Goal: Contribute content: Add original content to the website for others to see

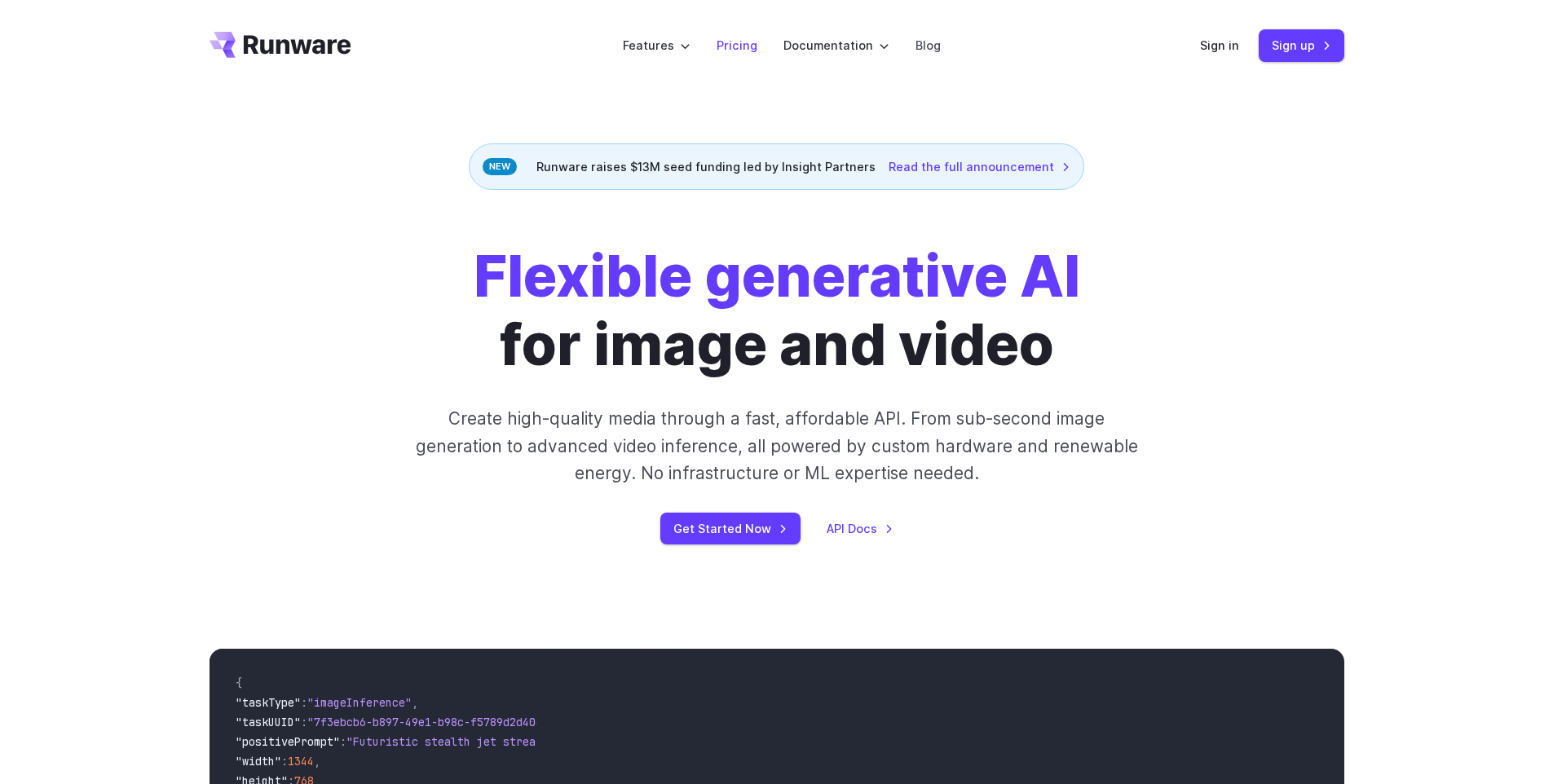
click at [728, 46] on link "Pricing" at bounding box center [737, 45] width 41 height 19
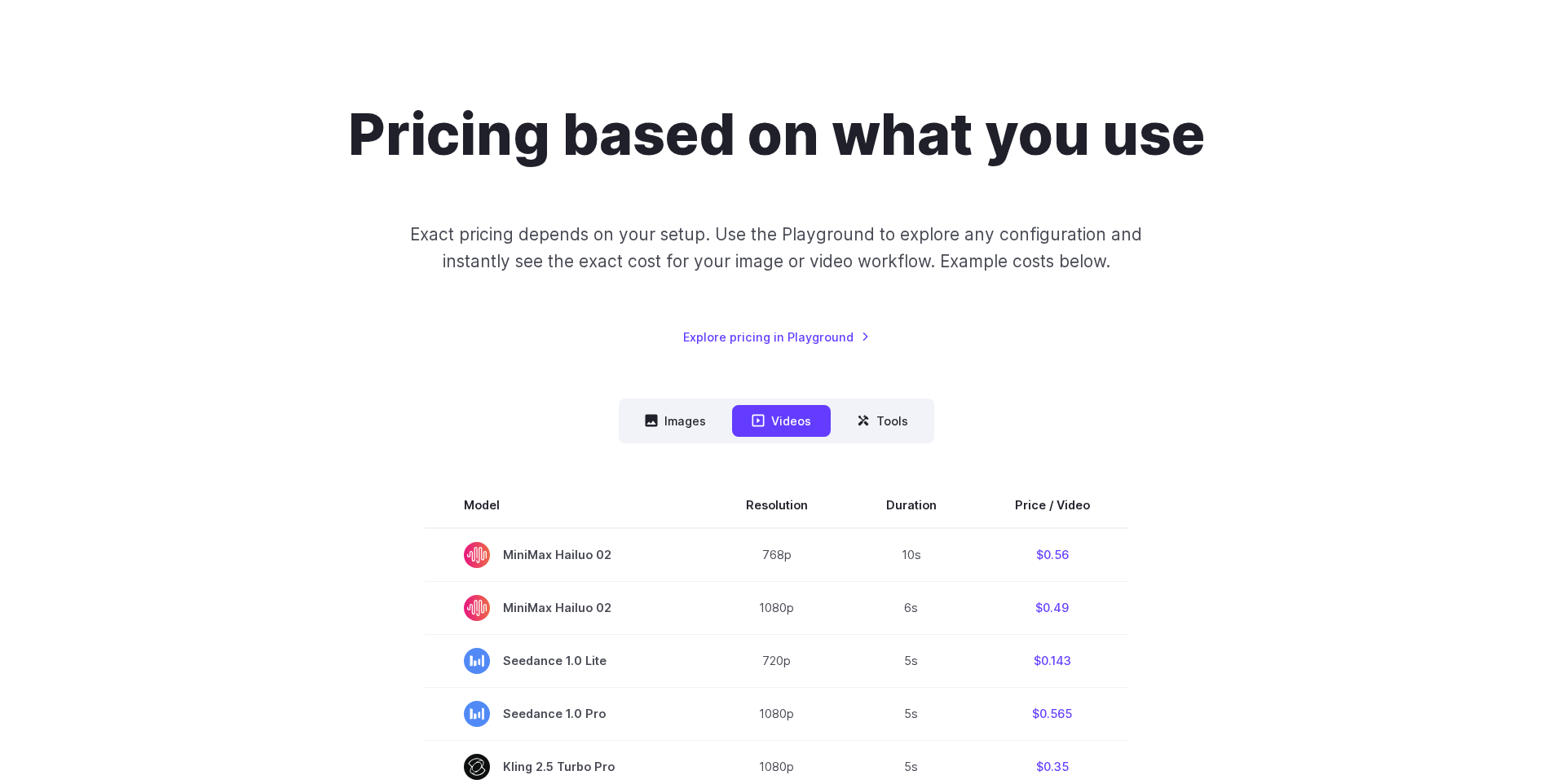
scroll to position [88, 0]
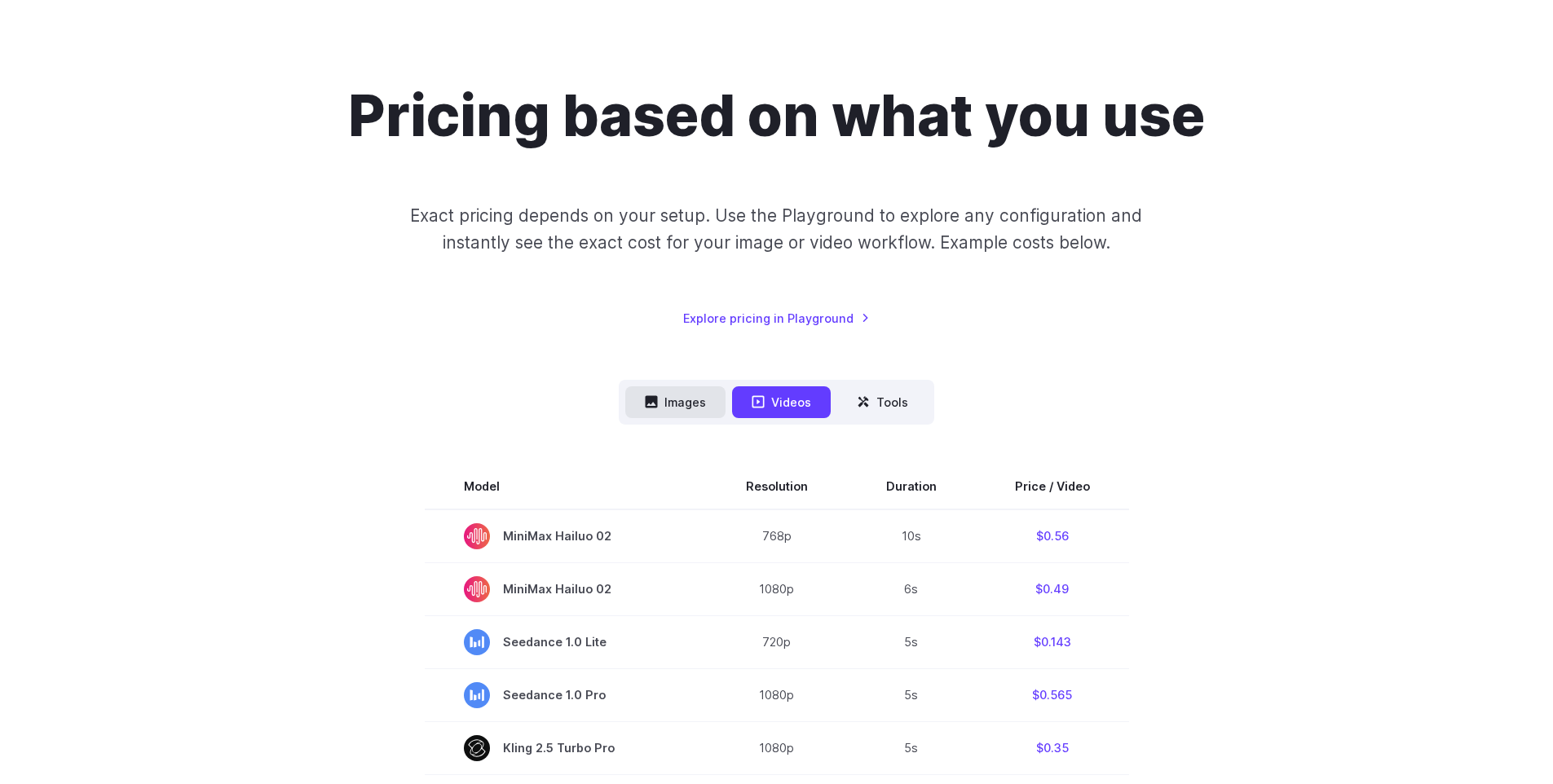
click at [667, 408] on button "Images" at bounding box center [675, 402] width 100 height 32
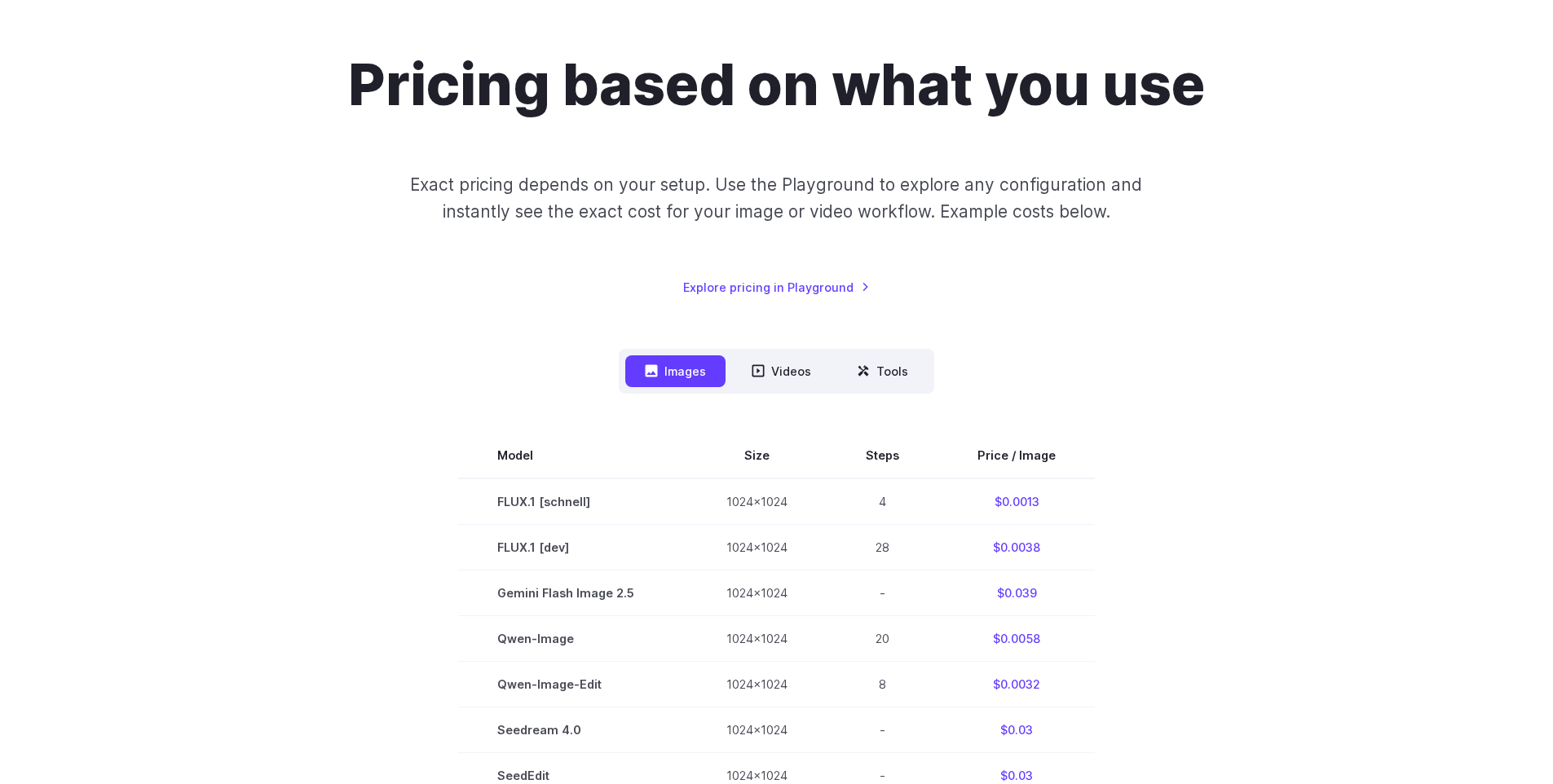
scroll to position [264, 0]
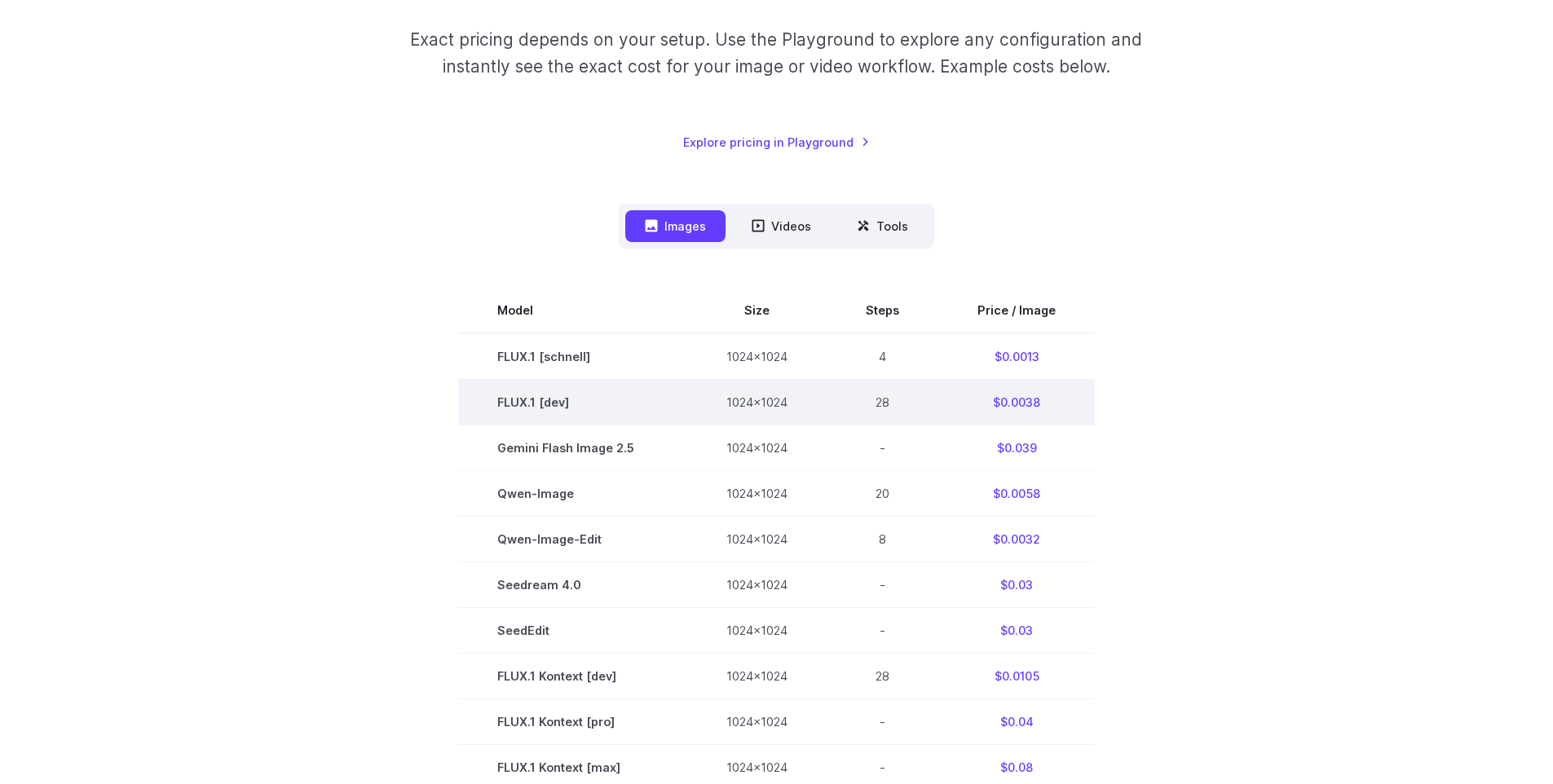
click at [525, 408] on td "FLUX.1 [dev]" at bounding box center [572, 401] width 229 height 45
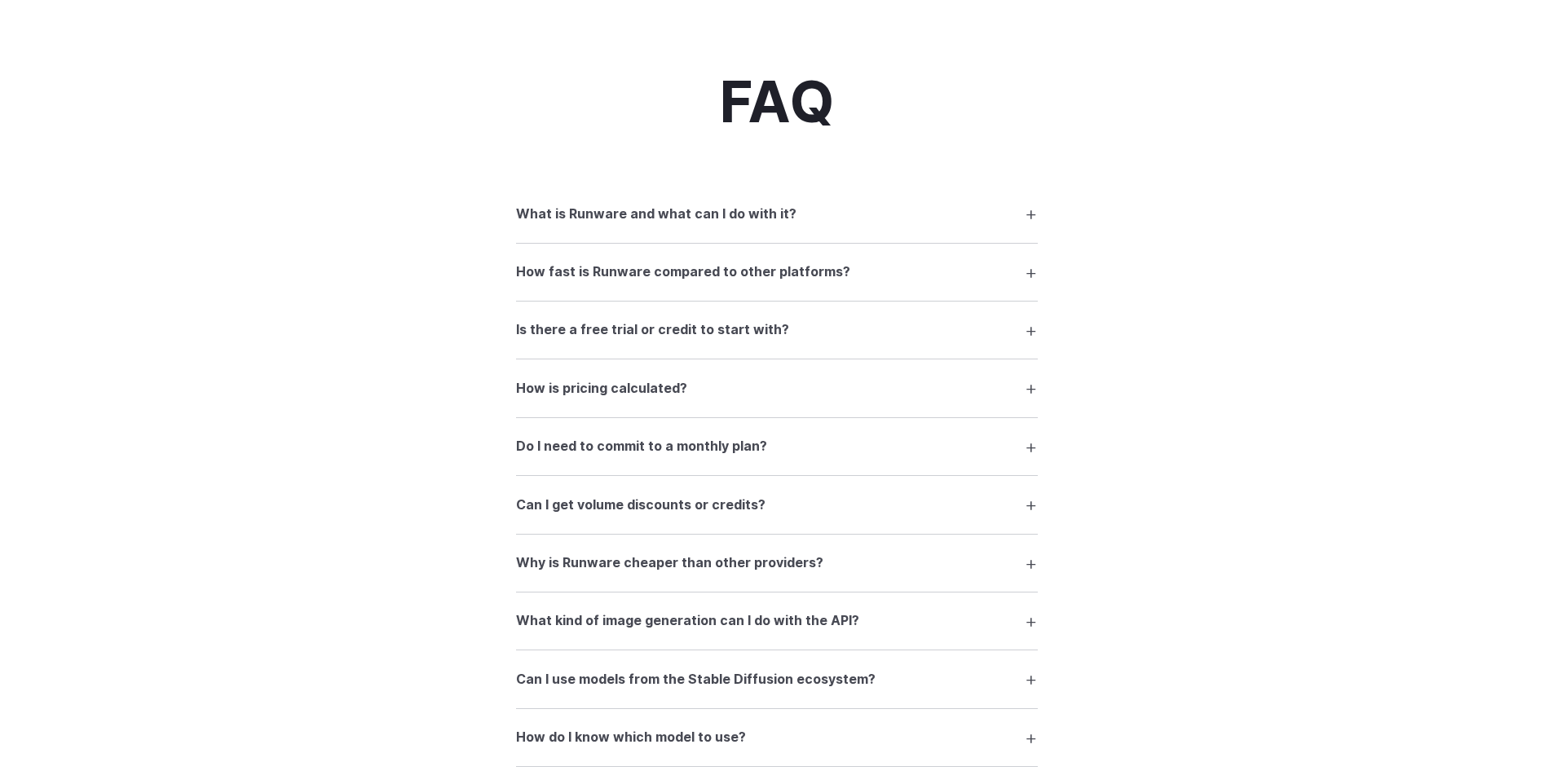
scroll to position [2070, 0]
click at [576, 275] on h3 "How fast is Runware compared to other platforms?" at bounding box center [682, 274] width 335 height 21
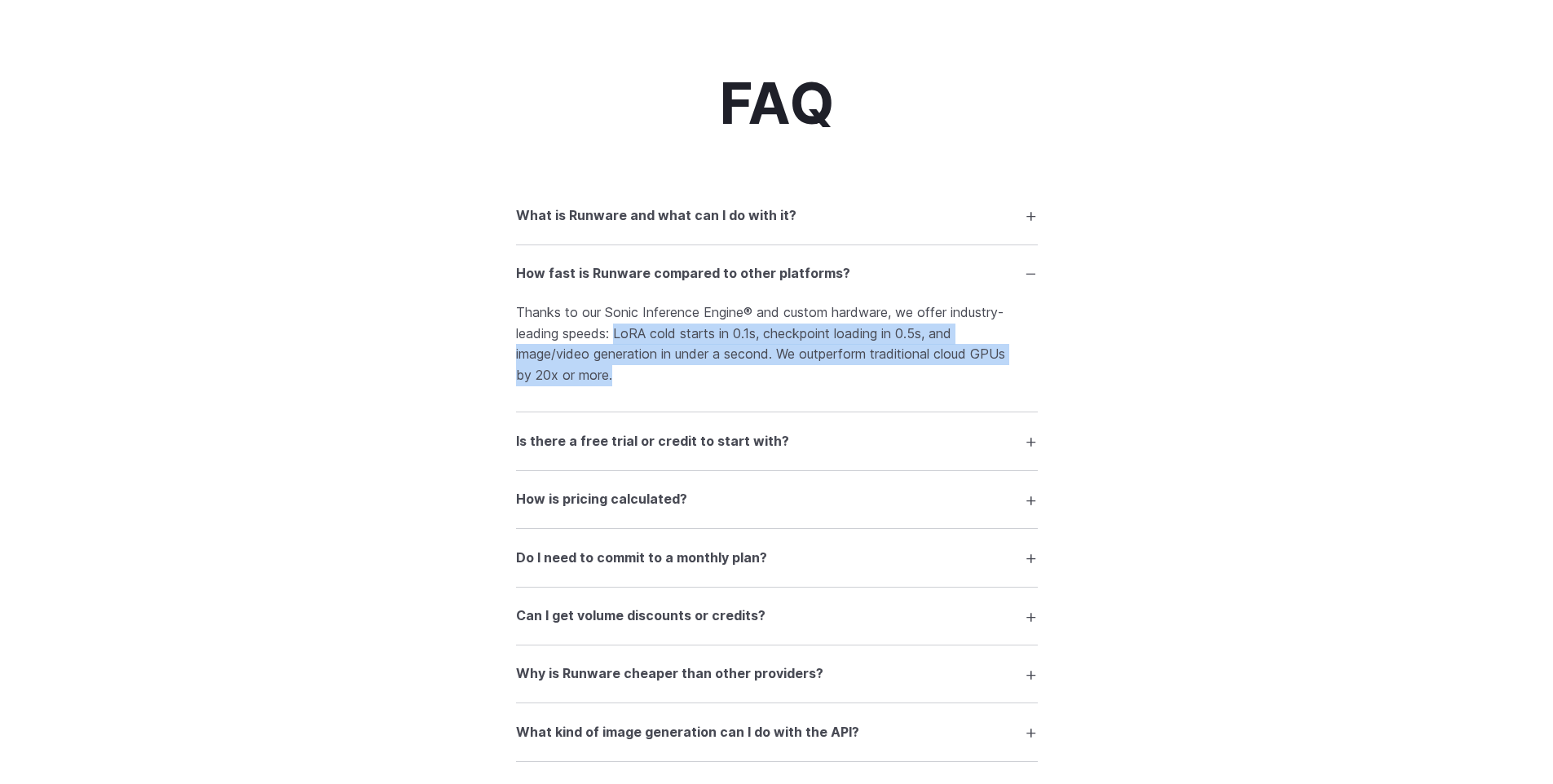
drag, startPoint x: 618, startPoint y: 342, endPoint x: 946, endPoint y: 378, distance: 330.0
click at [946, 378] on p "Thanks to our Sonic Inference Engine® and custom hardware, we offer industry-le…" at bounding box center [776, 343] width 522 height 83
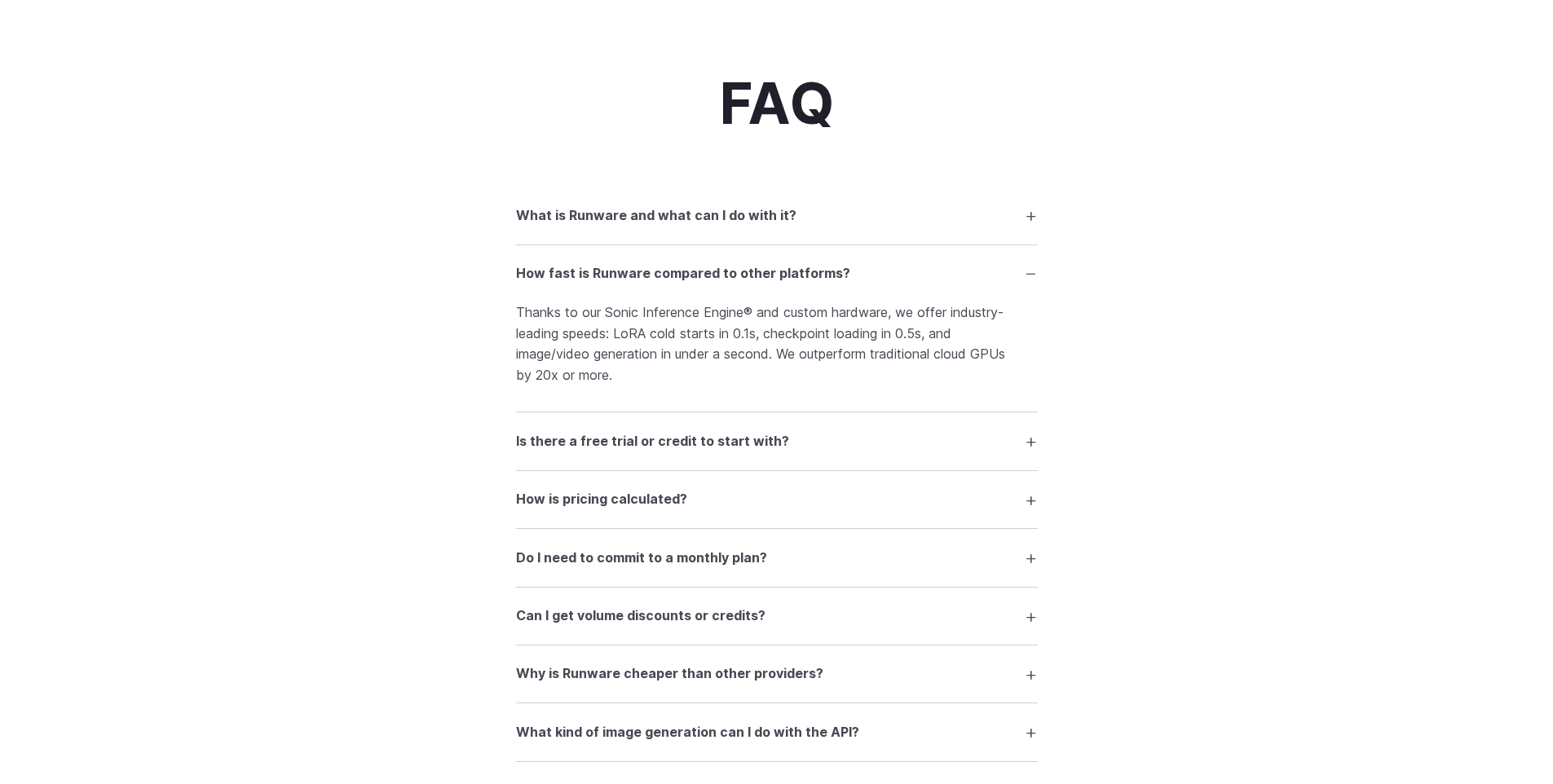
click at [460, 284] on div "FAQ What is Runware and what can I do with it? Runware is a high-performance AI…" at bounding box center [777, 795] width 1174 height 1446
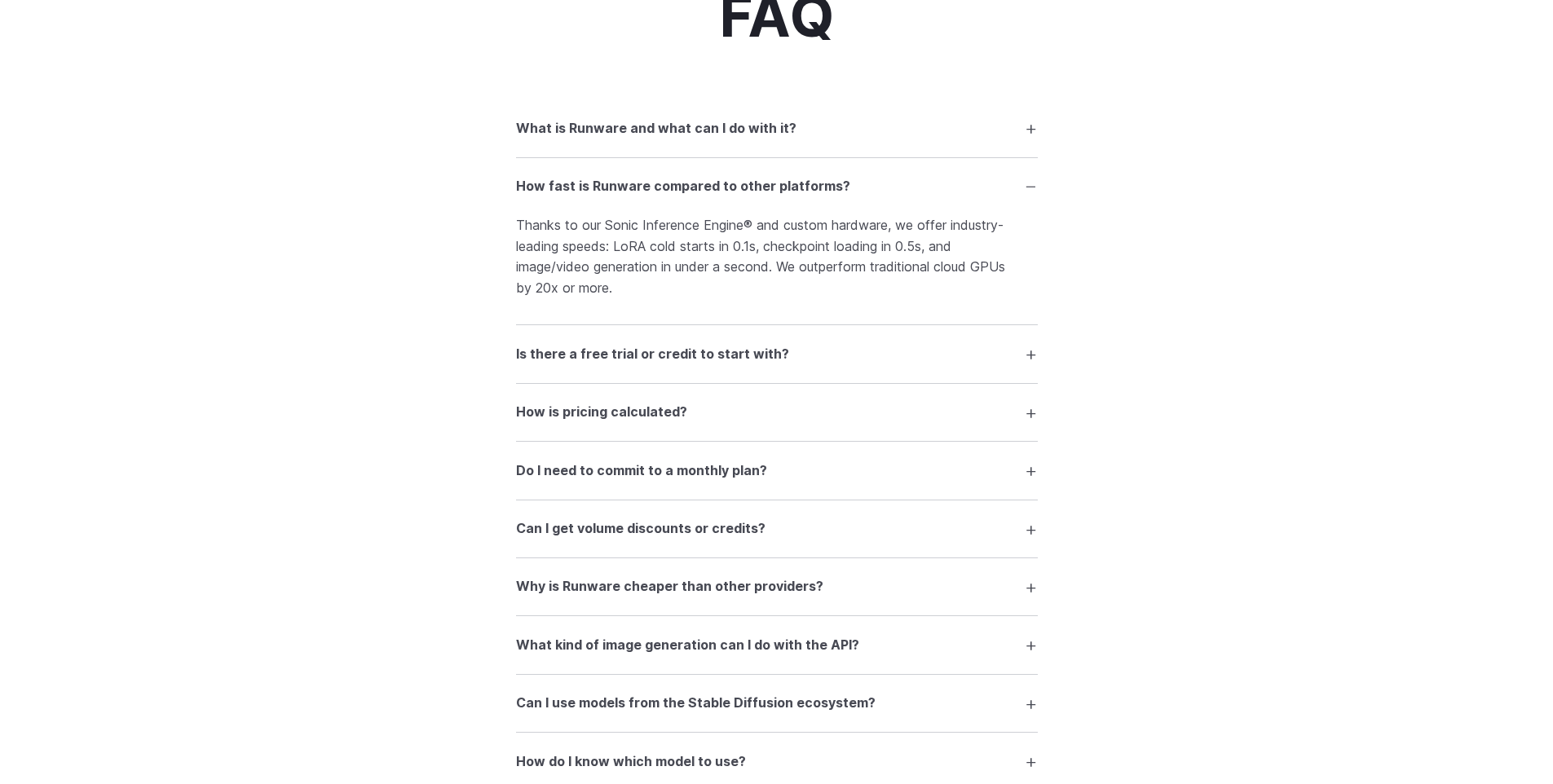
click at [545, 359] on h3 "Is there a free trial or credit to start with?" at bounding box center [652, 355] width 273 height 21
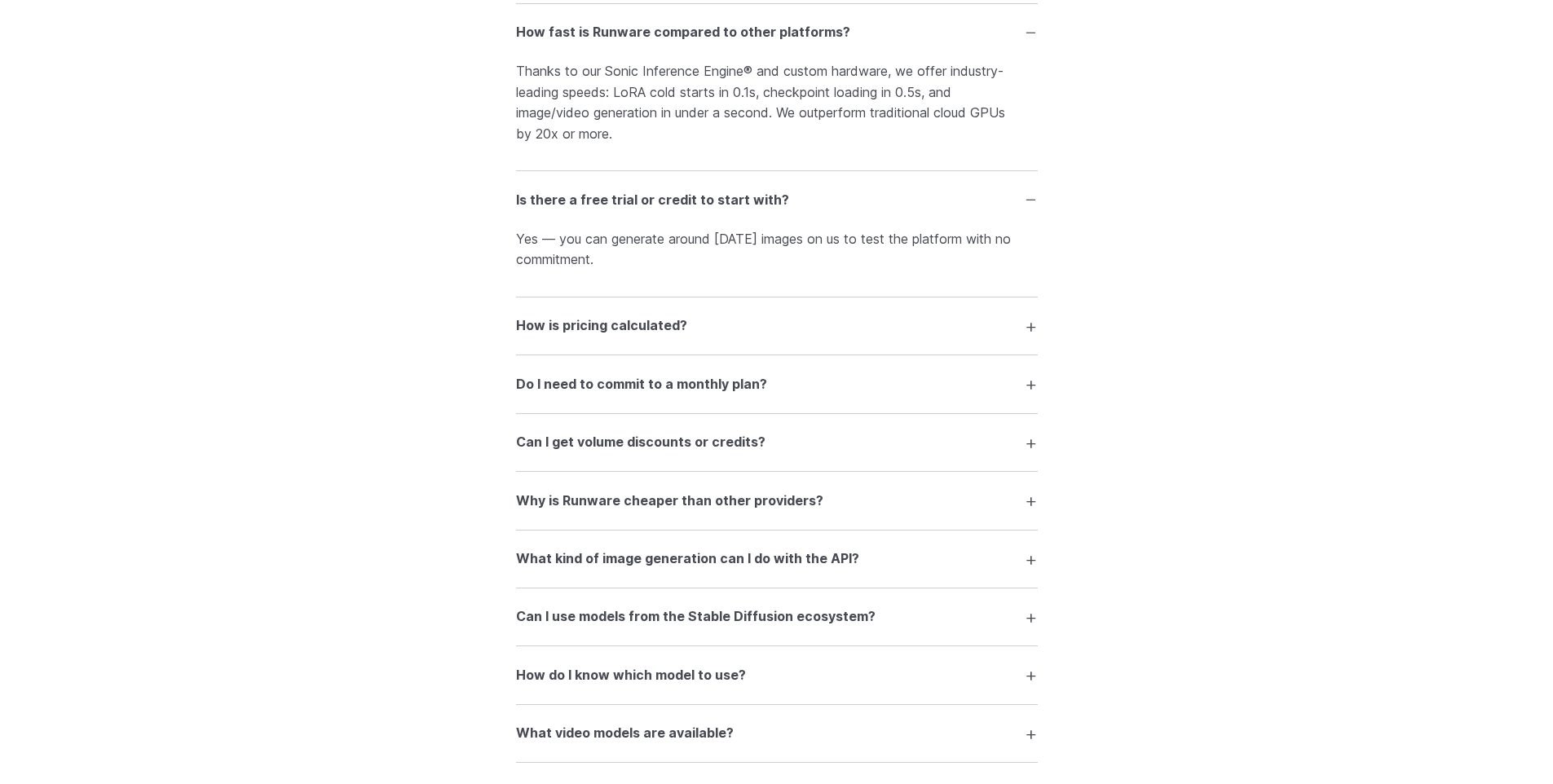
scroll to position [2312, 0]
click at [587, 511] on h3 "Why is Runware cheaper than other providers?" at bounding box center [669, 500] width 307 height 21
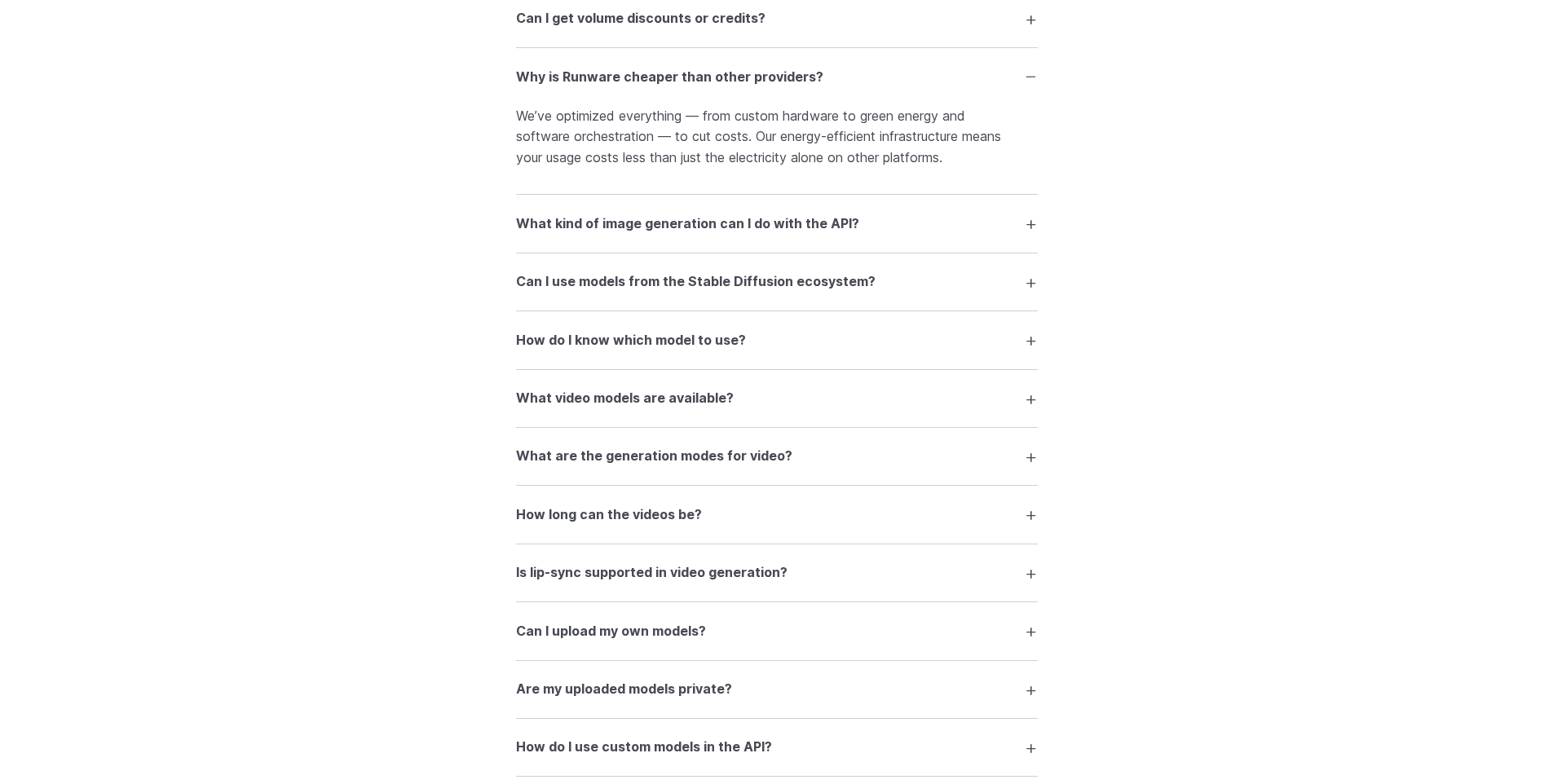
scroll to position [2808, 0]
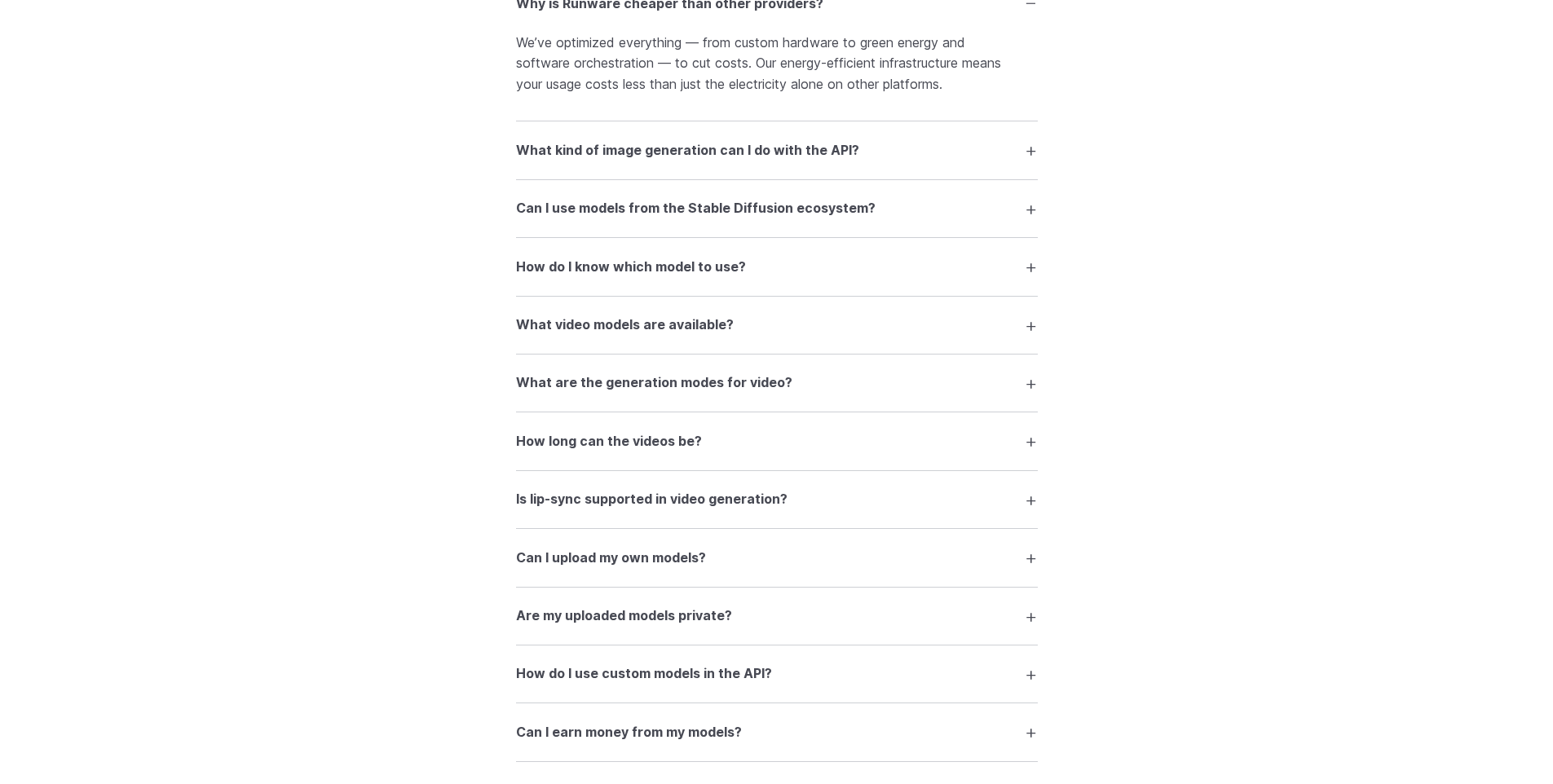
click at [564, 569] on h3 "Can I upload my own models?" at bounding box center [610, 558] width 190 height 21
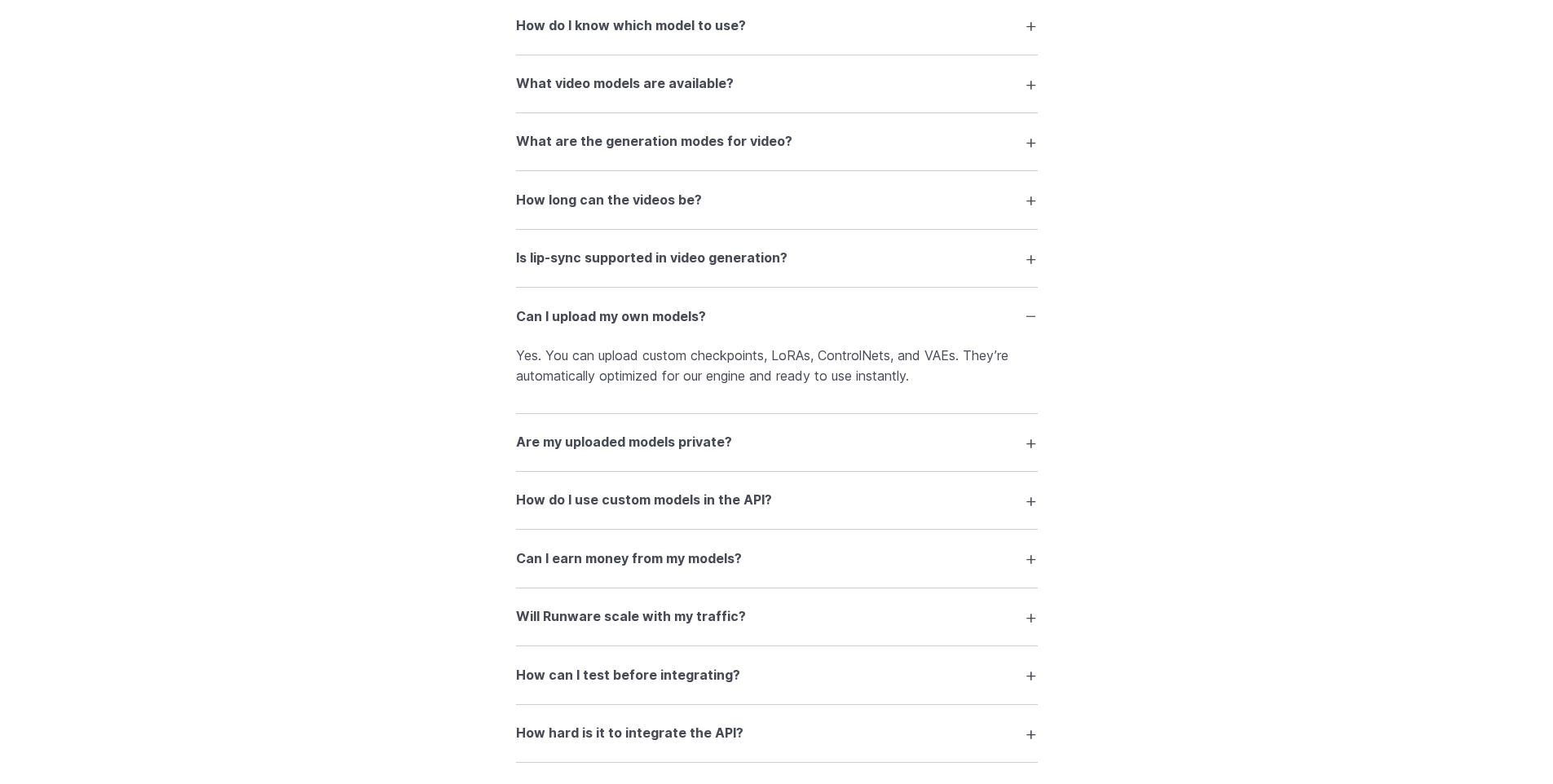
scroll to position [3148, 0]
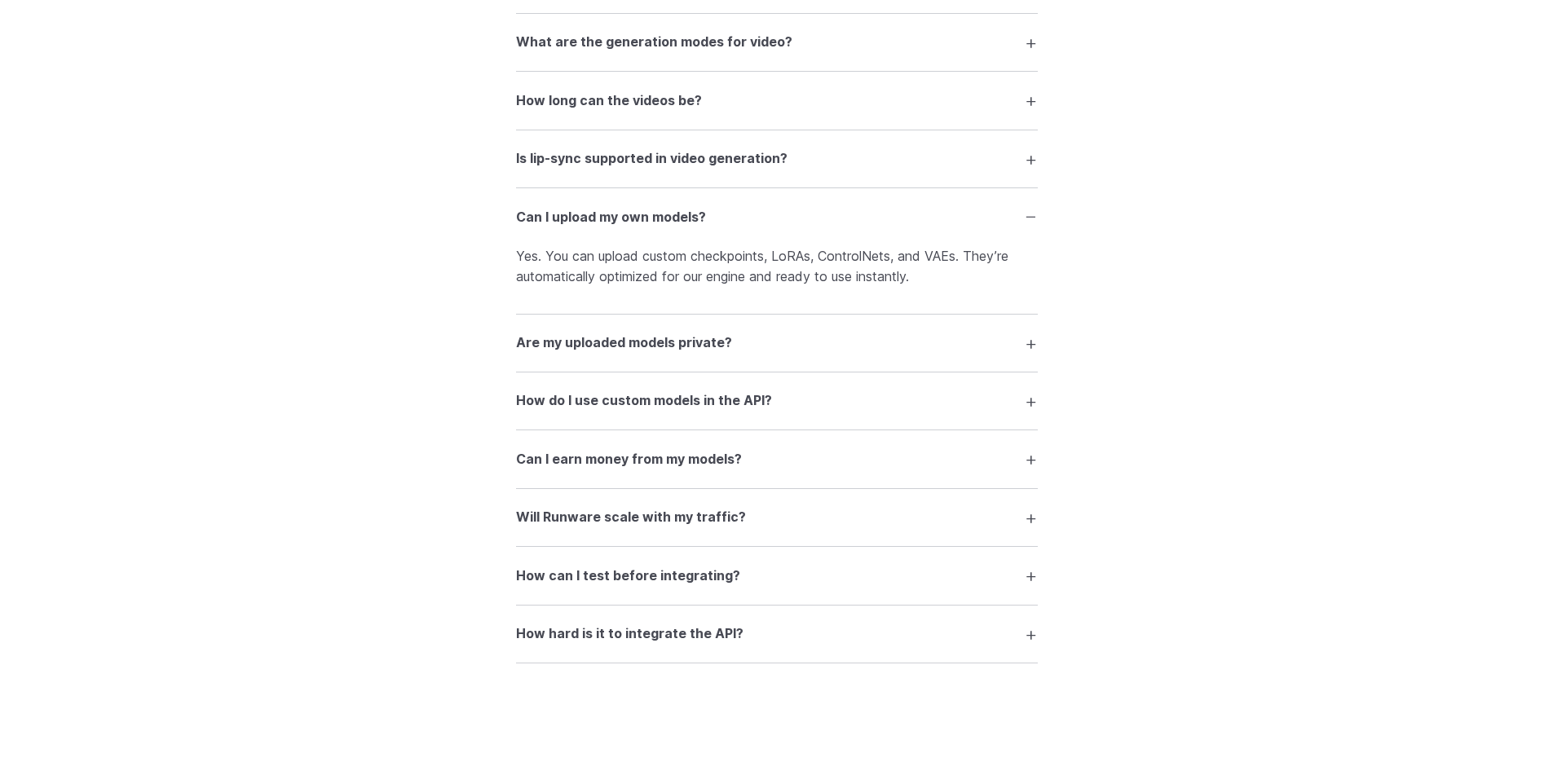
click at [530, 528] on h3 "Will Runware scale with my traffic?" at bounding box center [631, 517] width 230 height 21
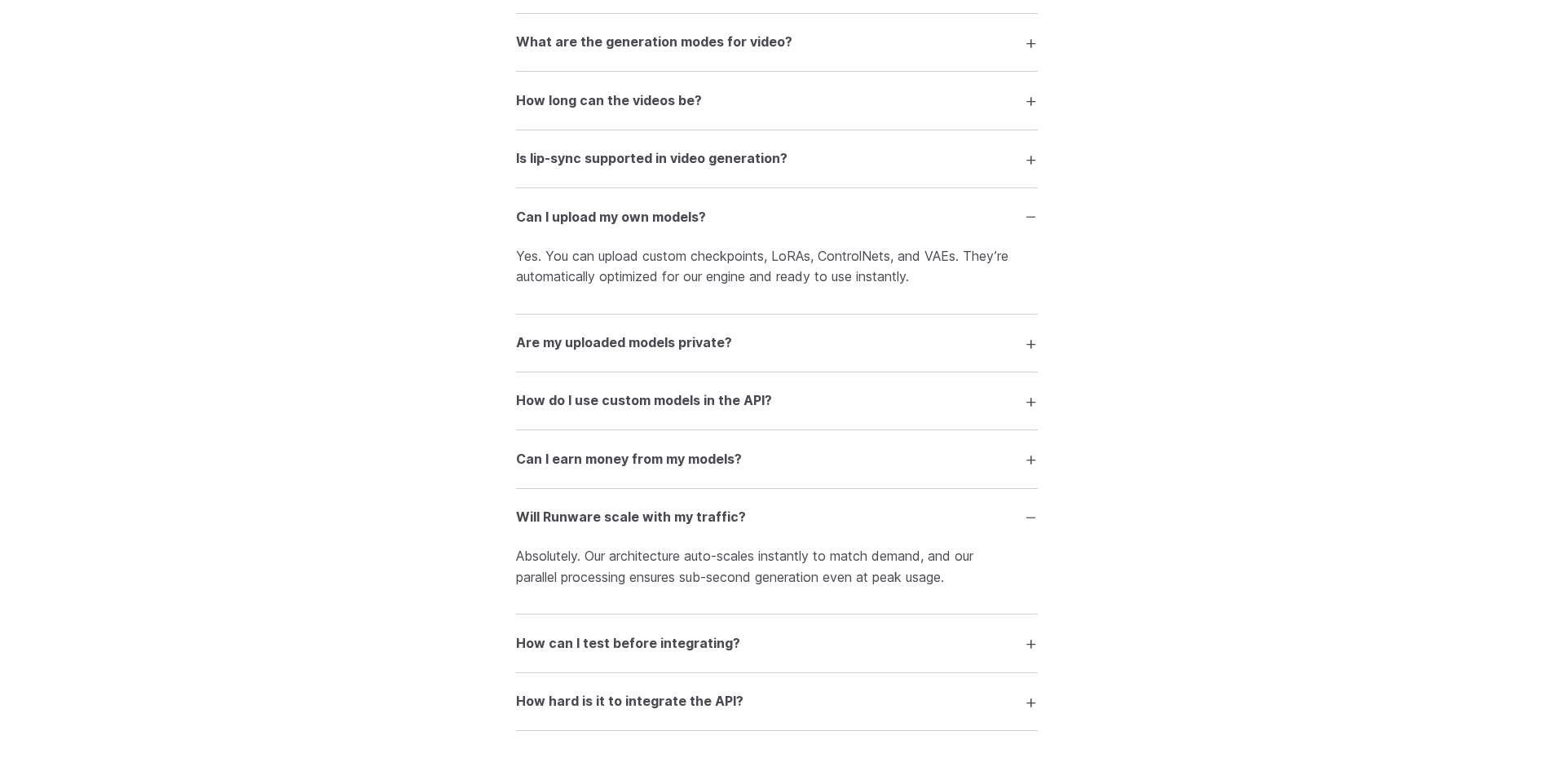
click at [533, 475] on summary "Can I earn money from my models?" at bounding box center [776, 458] width 522 height 31
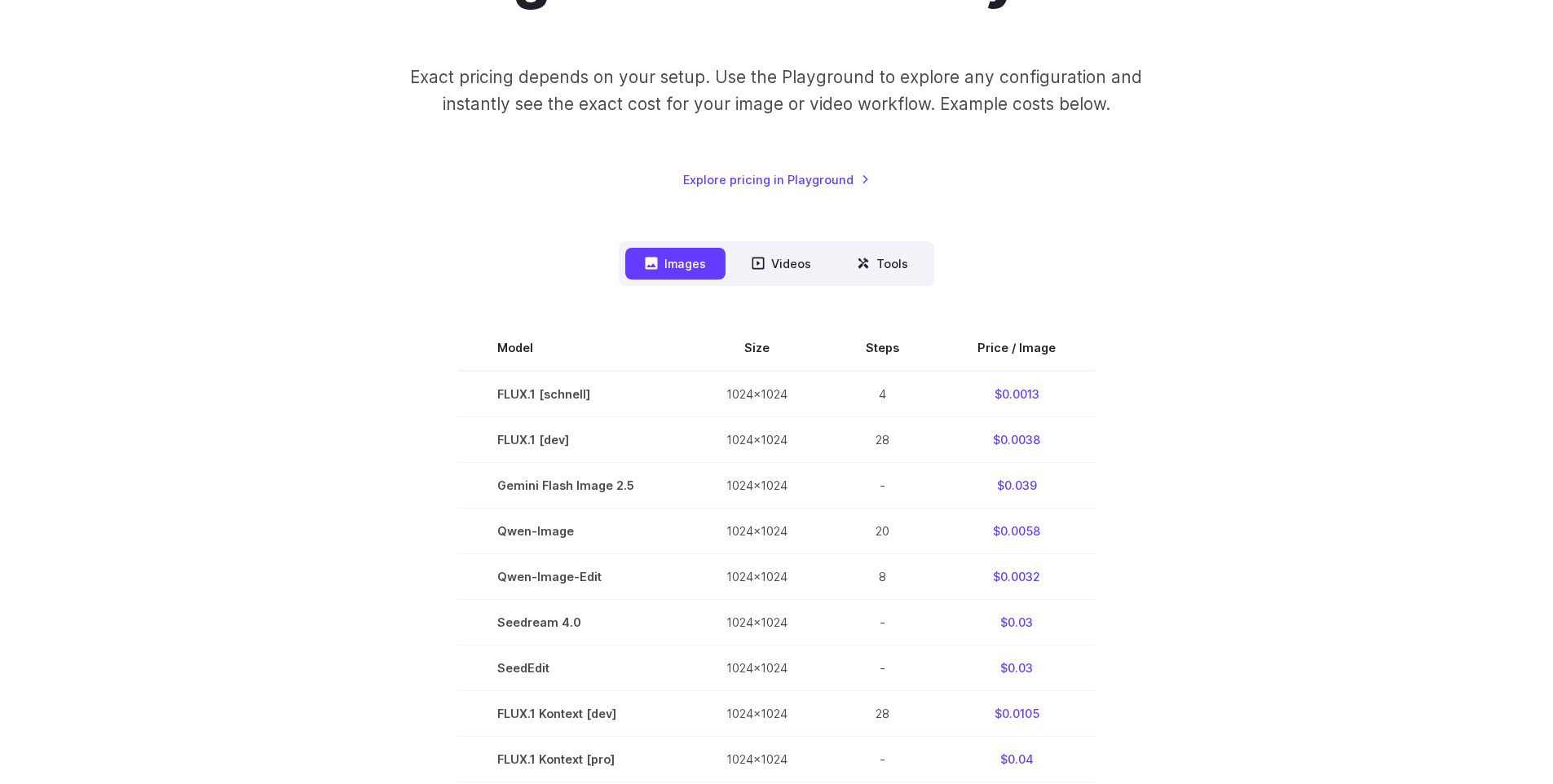
scroll to position [357, 0]
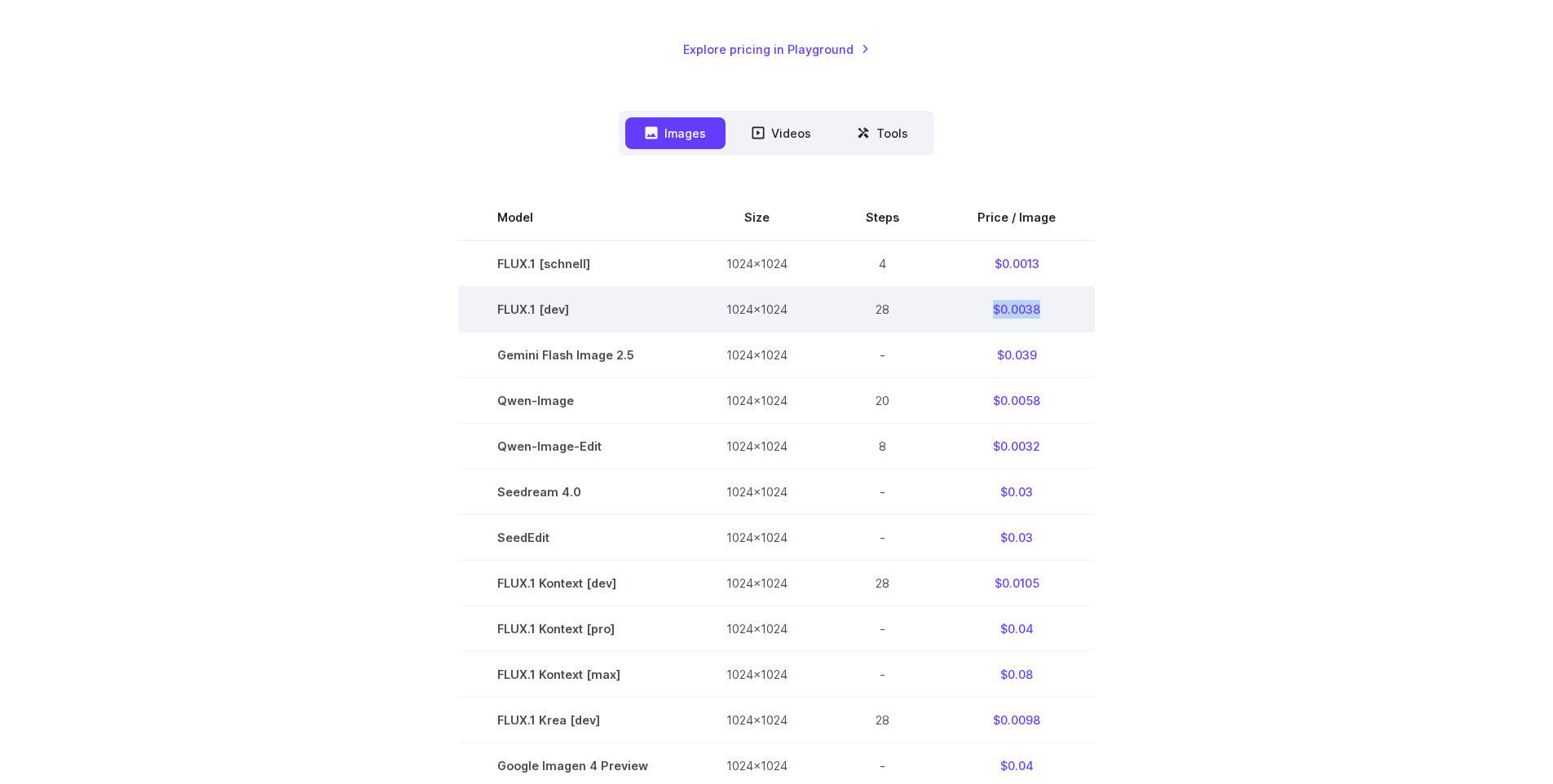
drag, startPoint x: 992, startPoint y: 308, endPoint x: 1049, endPoint y: 312, distance: 57.1
click at [1049, 312] on td "$0.0038" at bounding box center [1016, 309] width 156 height 45
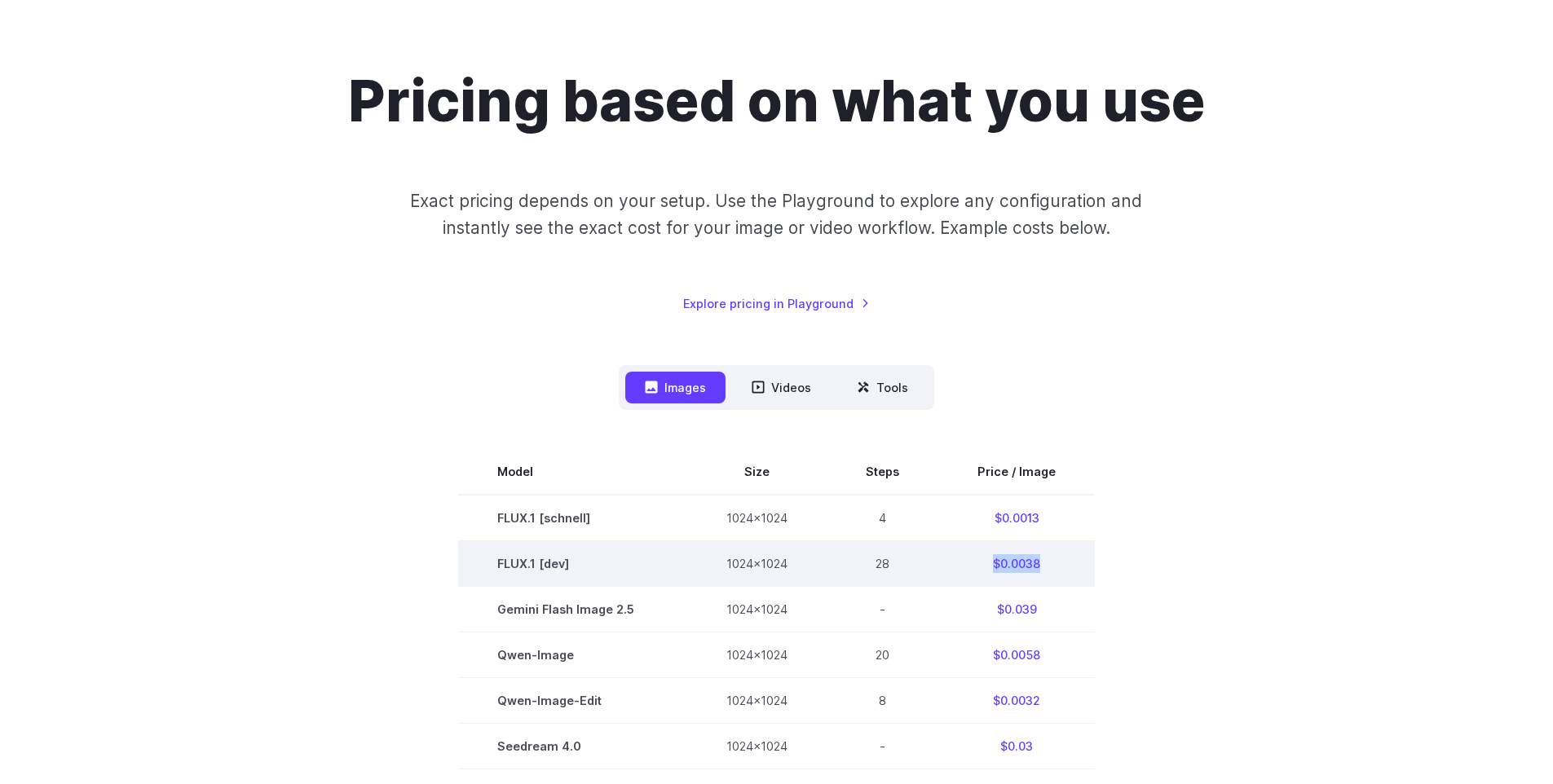
scroll to position [81, 0]
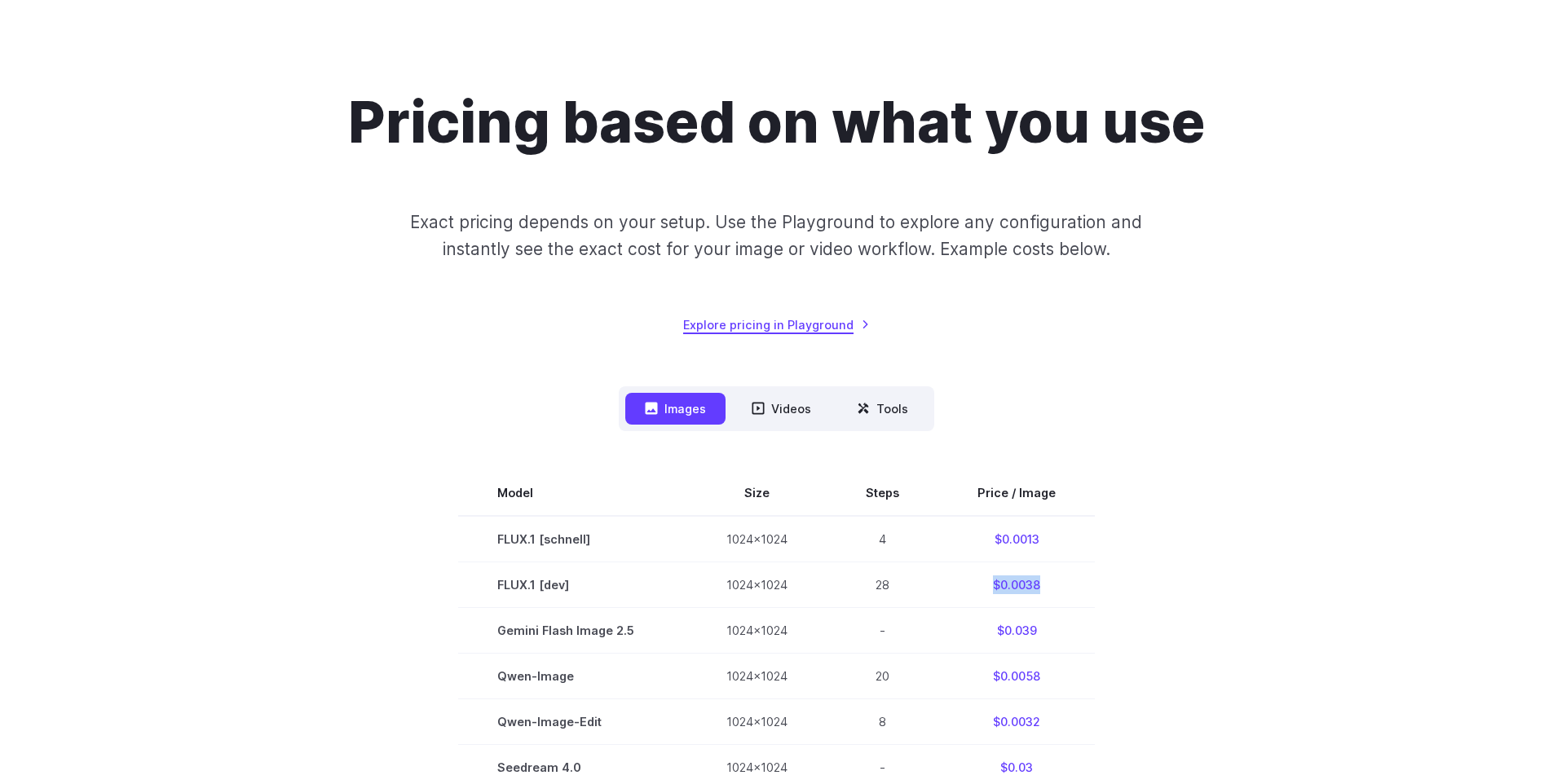
click at [797, 328] on link "Explore pricing in Playground" at bounding box center [776, 325] width 186 height 19
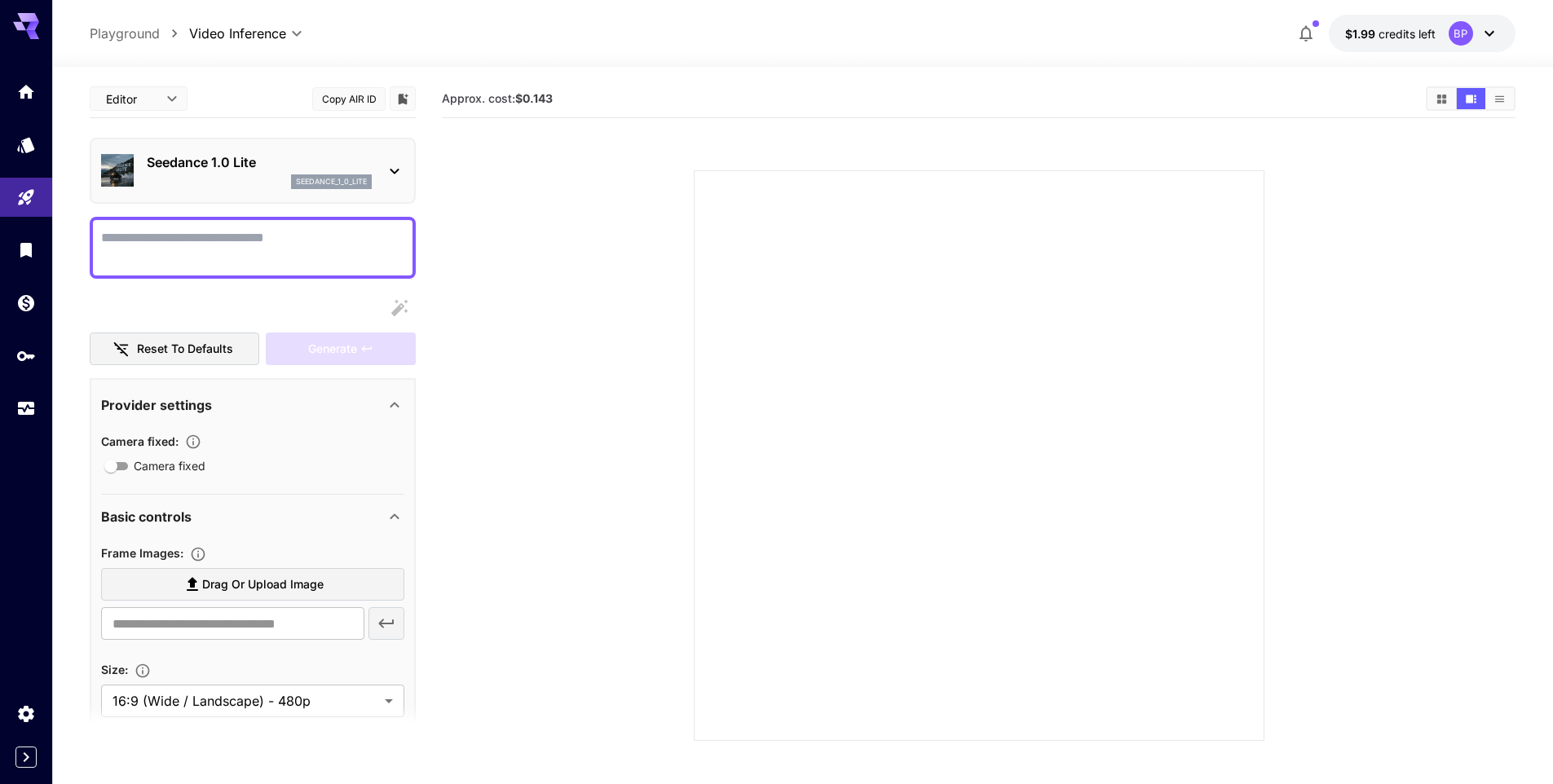
click at [287, 172] on div "Seedance 1.0 Lite seedance_1_0_lite" at bounding box center [259, 170] width 225 height 37
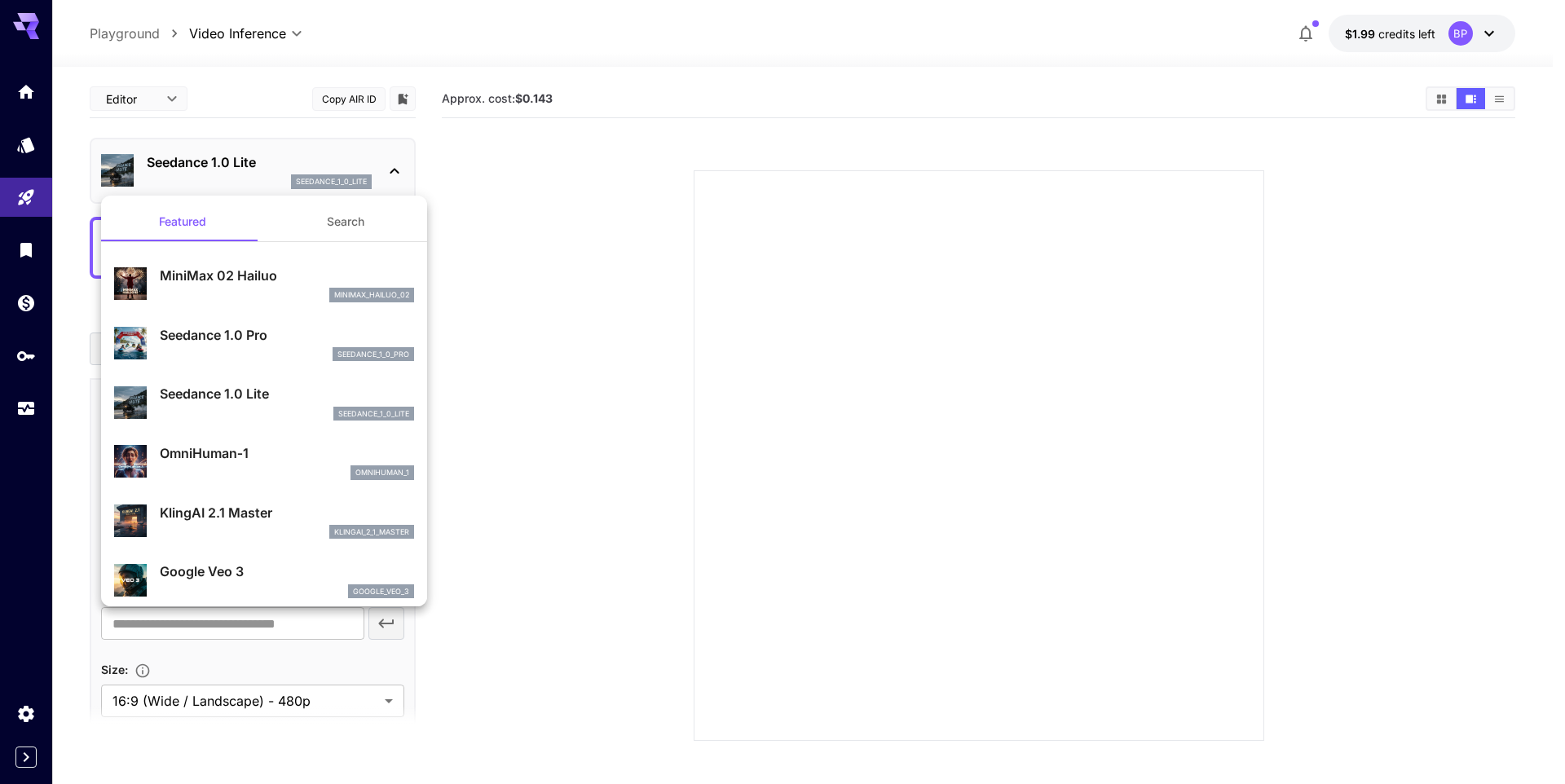
click at [340, 225] on button "Search" at bounding box center [345, 222] width 163 height 39
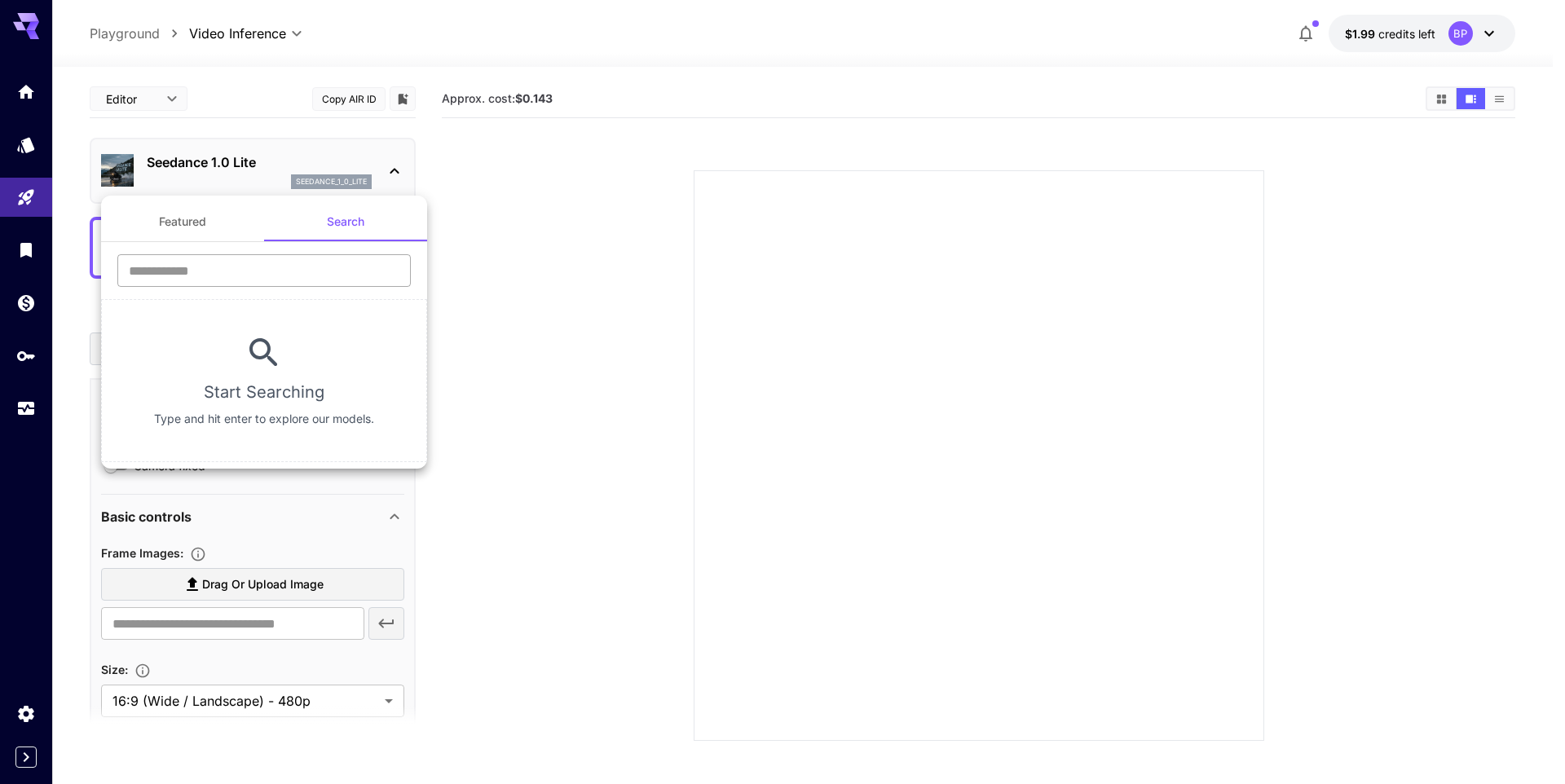
click at [304, 274] on input "text" at bounding box center [264, 270] width 294 height 33
type input "****"
click at [520, 224] on div at bounding box center [782, 392] width 1565 height 784
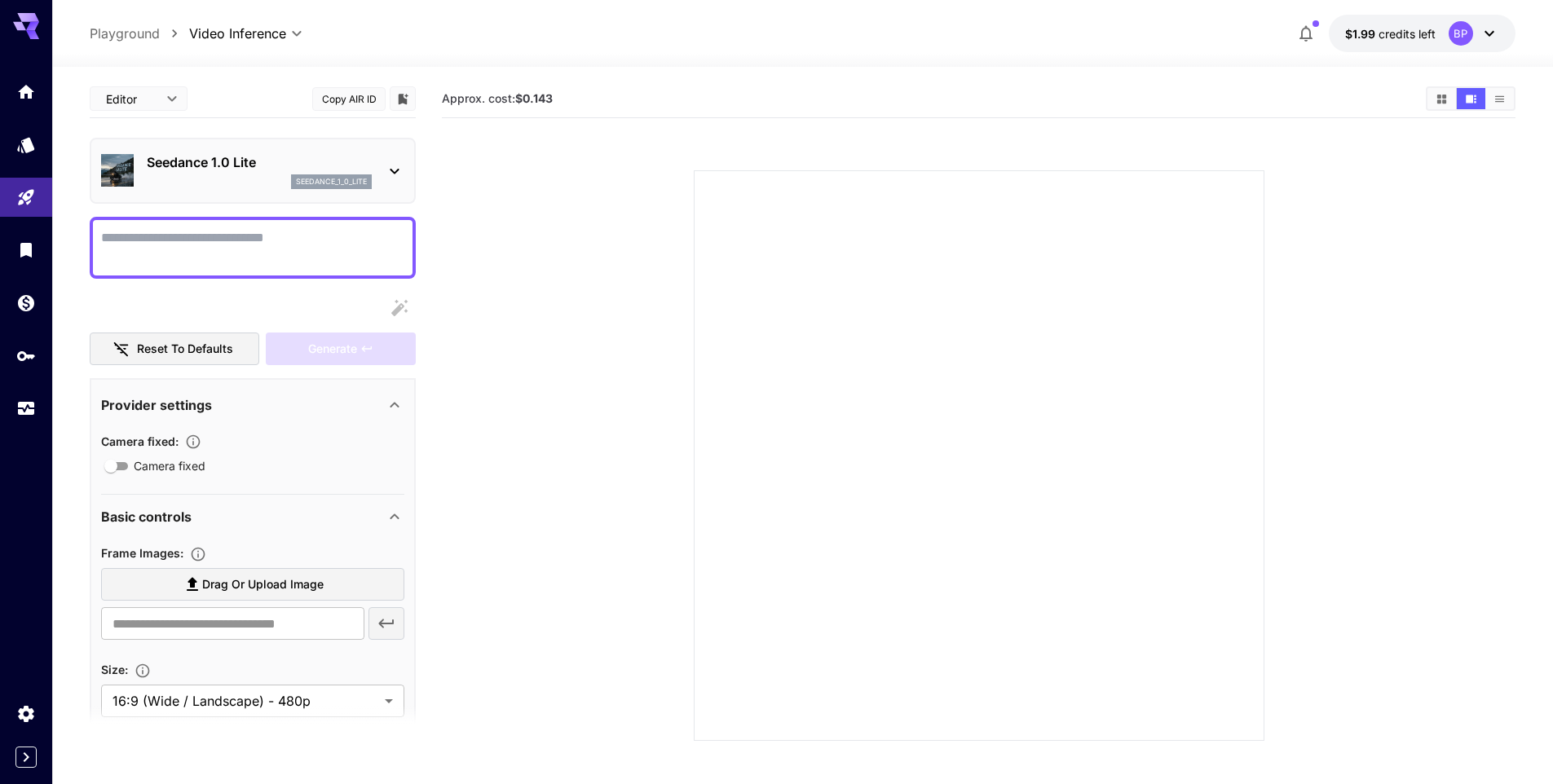
click at [169, 101] on body "**********" at bounding box center [776, 456] width 1553 height 912
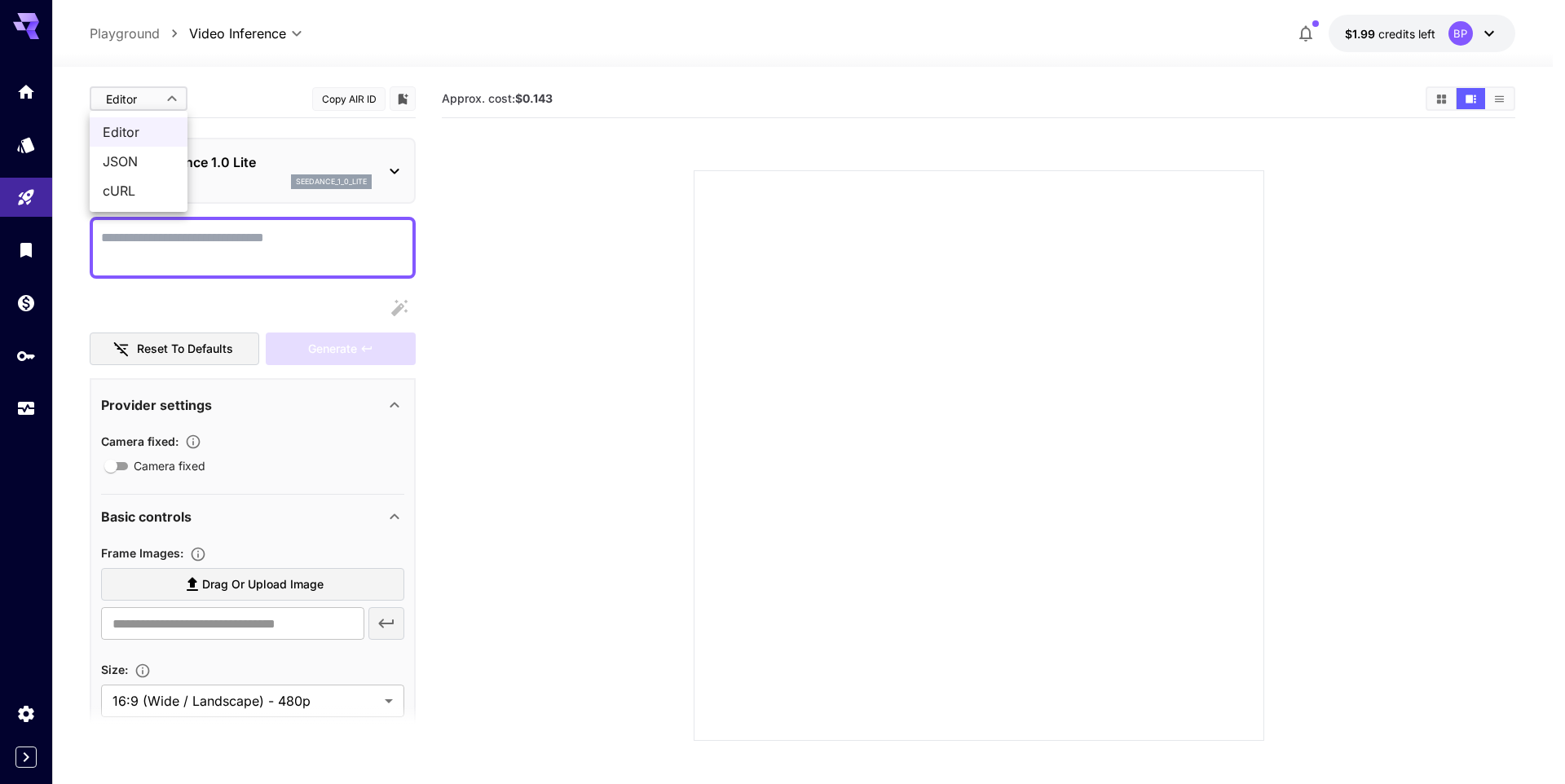
click at [169, 101] on div at bounding box center [782, 392] width 1565 height 784
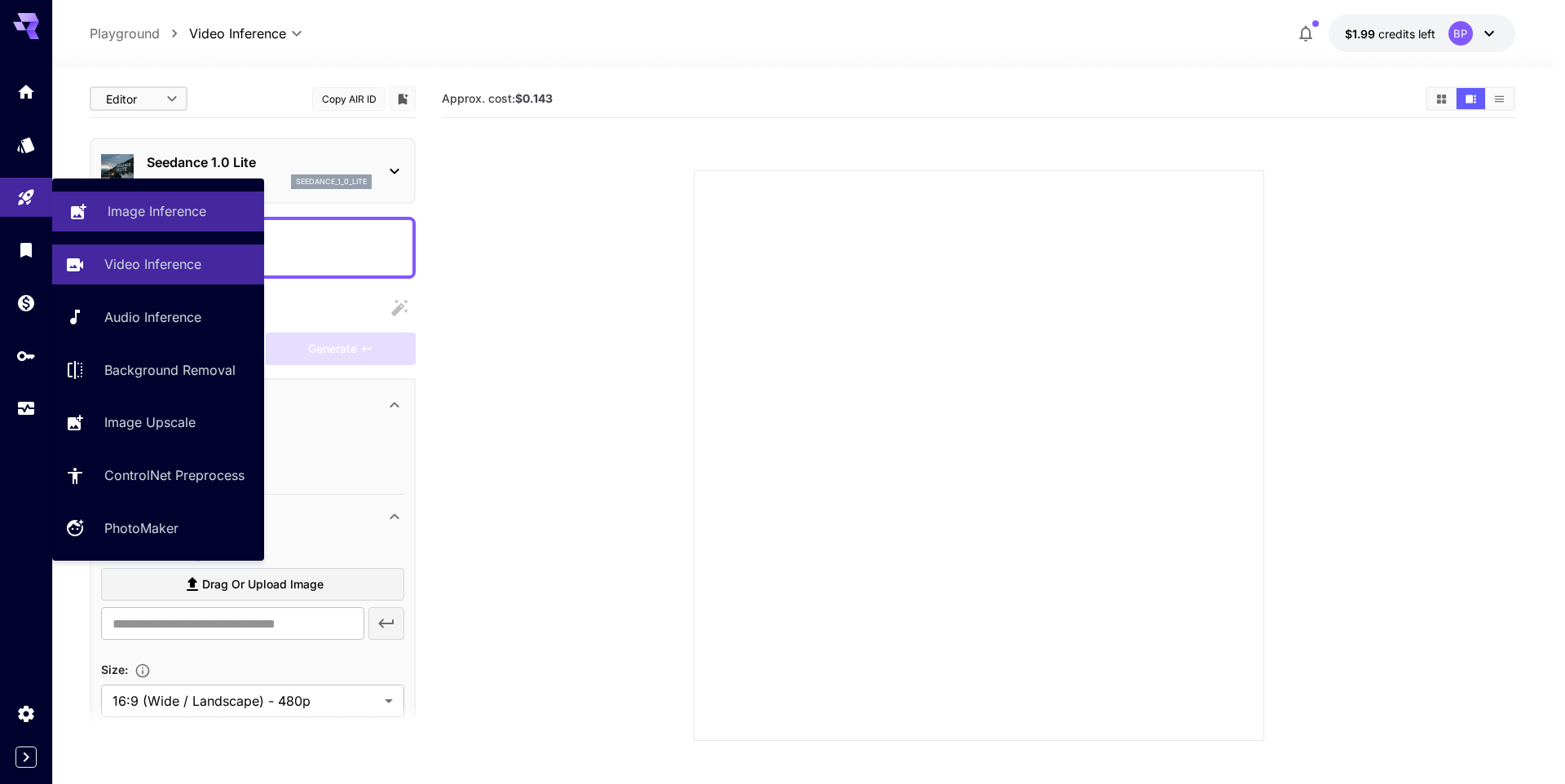
click at [131, 206] on p "Image Inference" at bounding box center [157, 211] width 99 height 20
type input "**********"
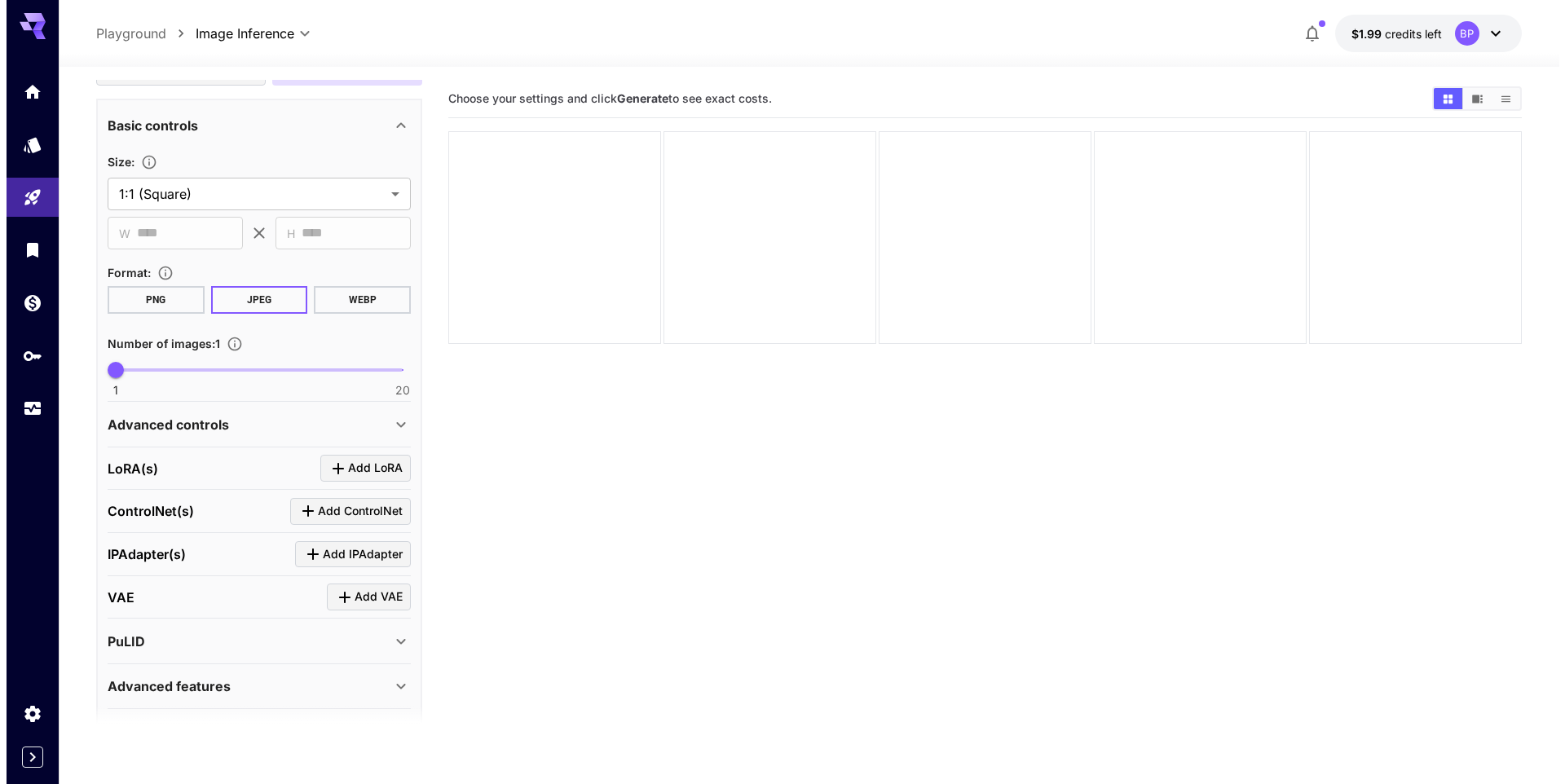
scroll to position [281, 0]
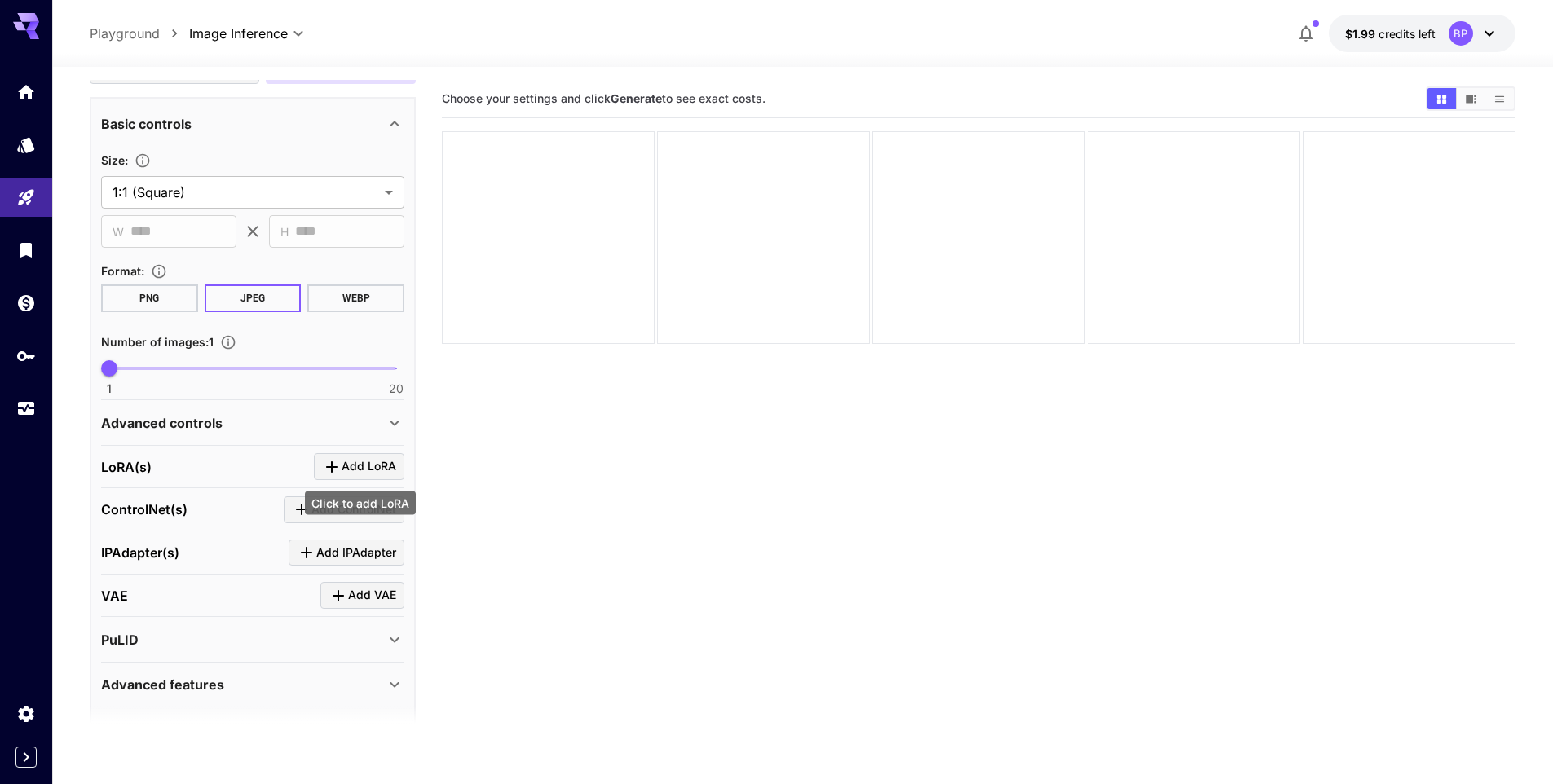
click at [368, 468] on span "Add LoRA" at bounding box center [368, 466] width 54 height 21
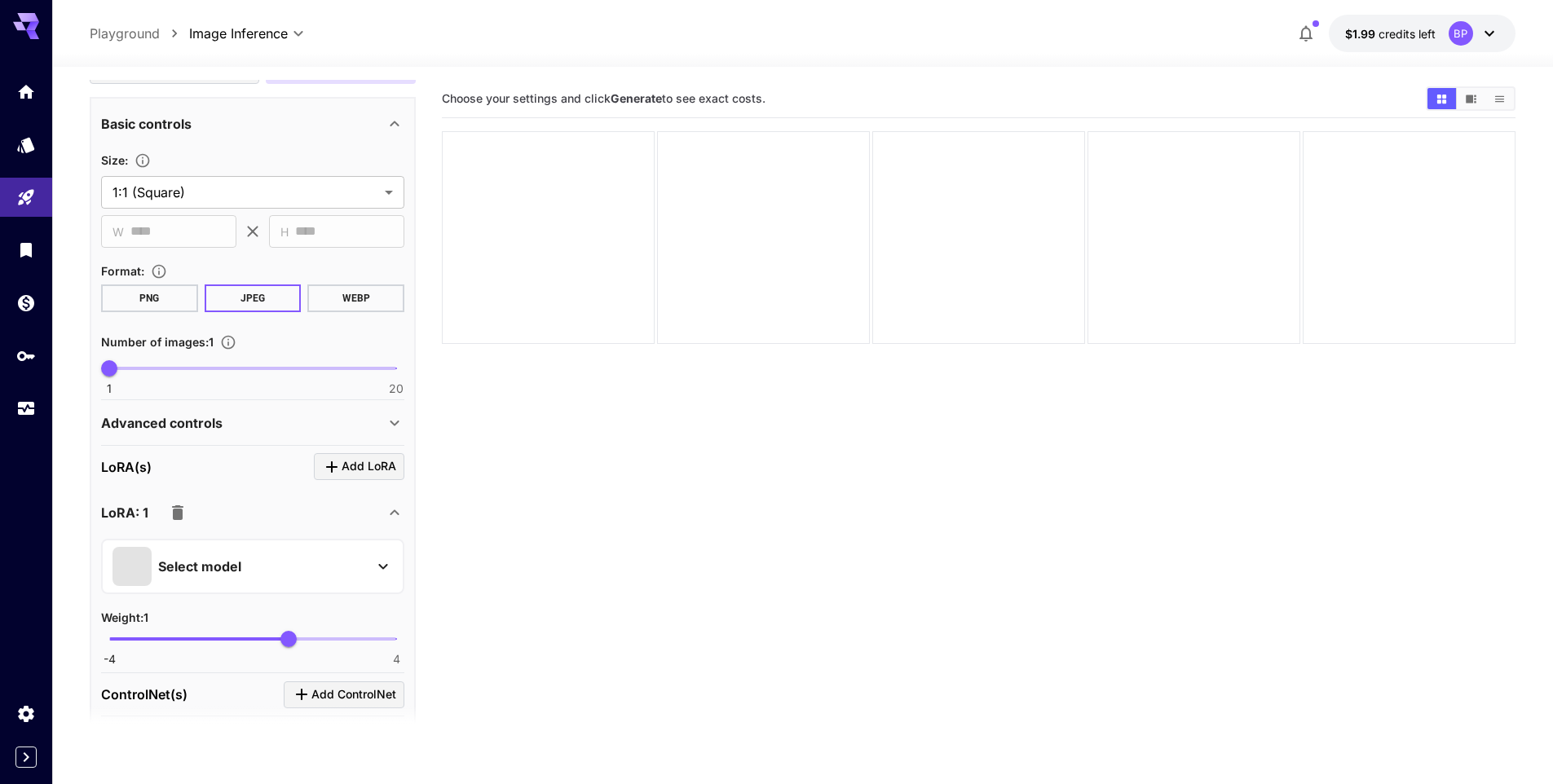
click at [313, 556] on div "Select model" at bounding box center [239, 566] width 254 height 39
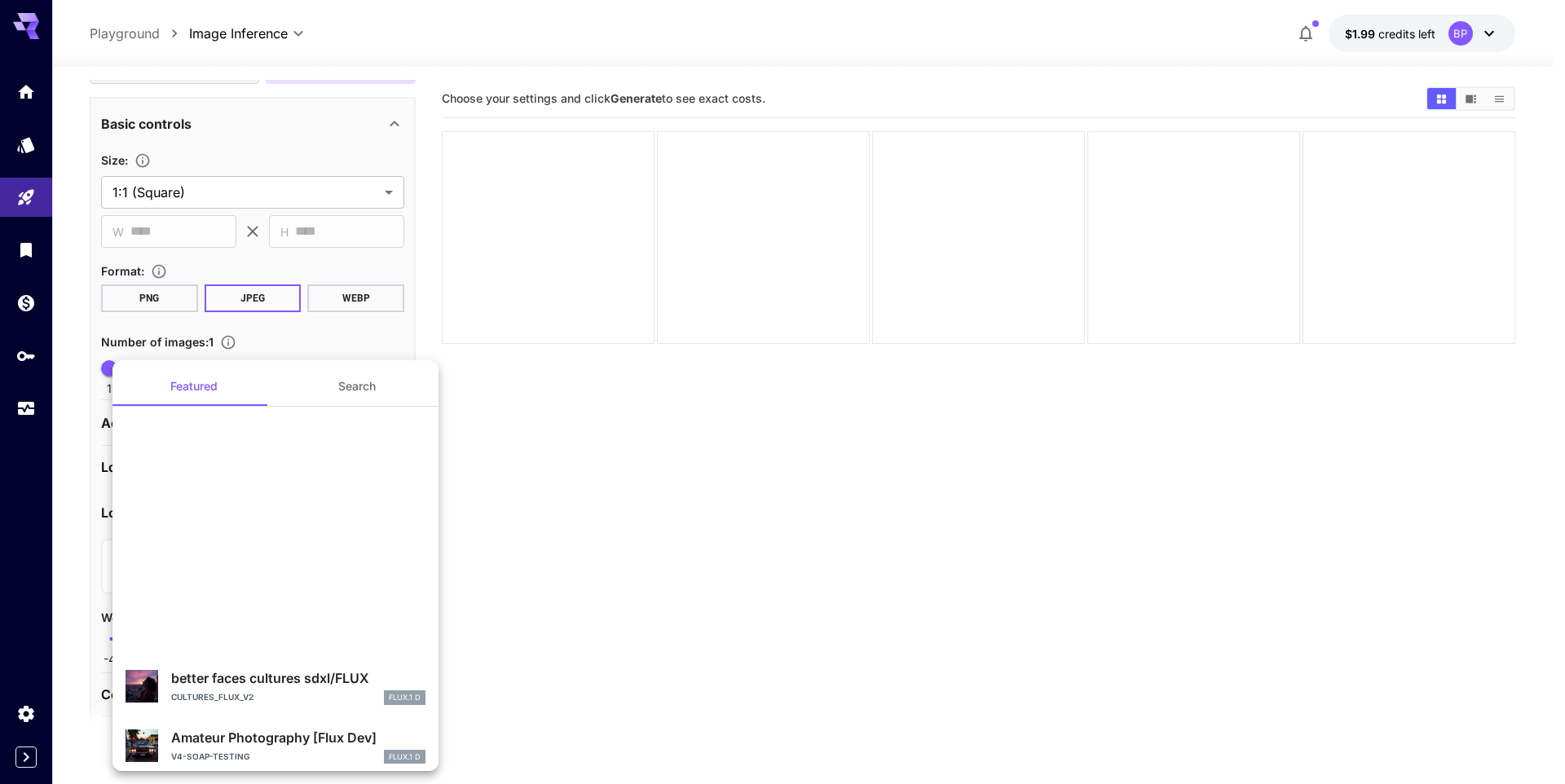
scroll to position [307, 0]
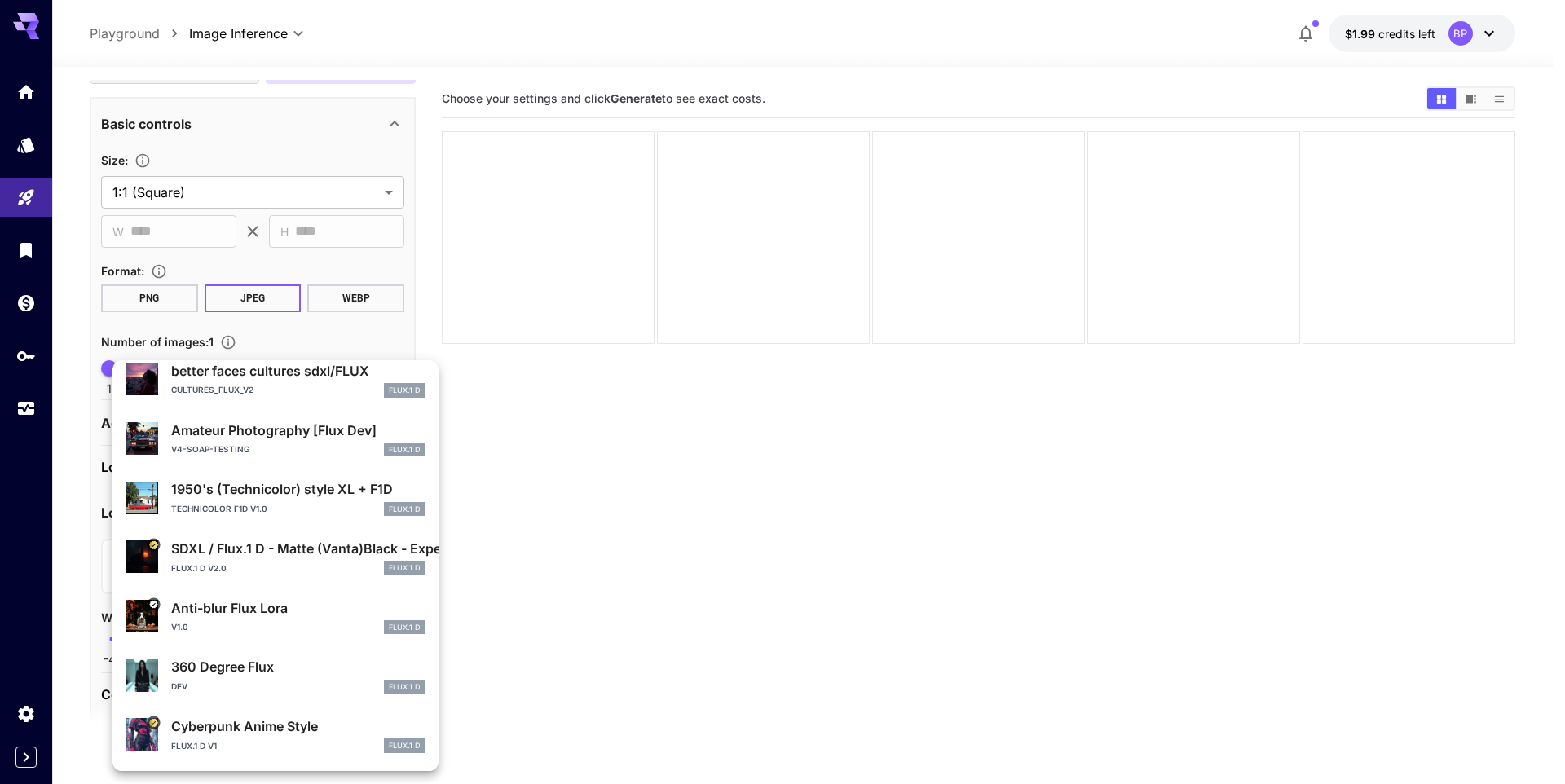
click at [535, 490] on div at bounding box center [782, 392] width 1565 height 784
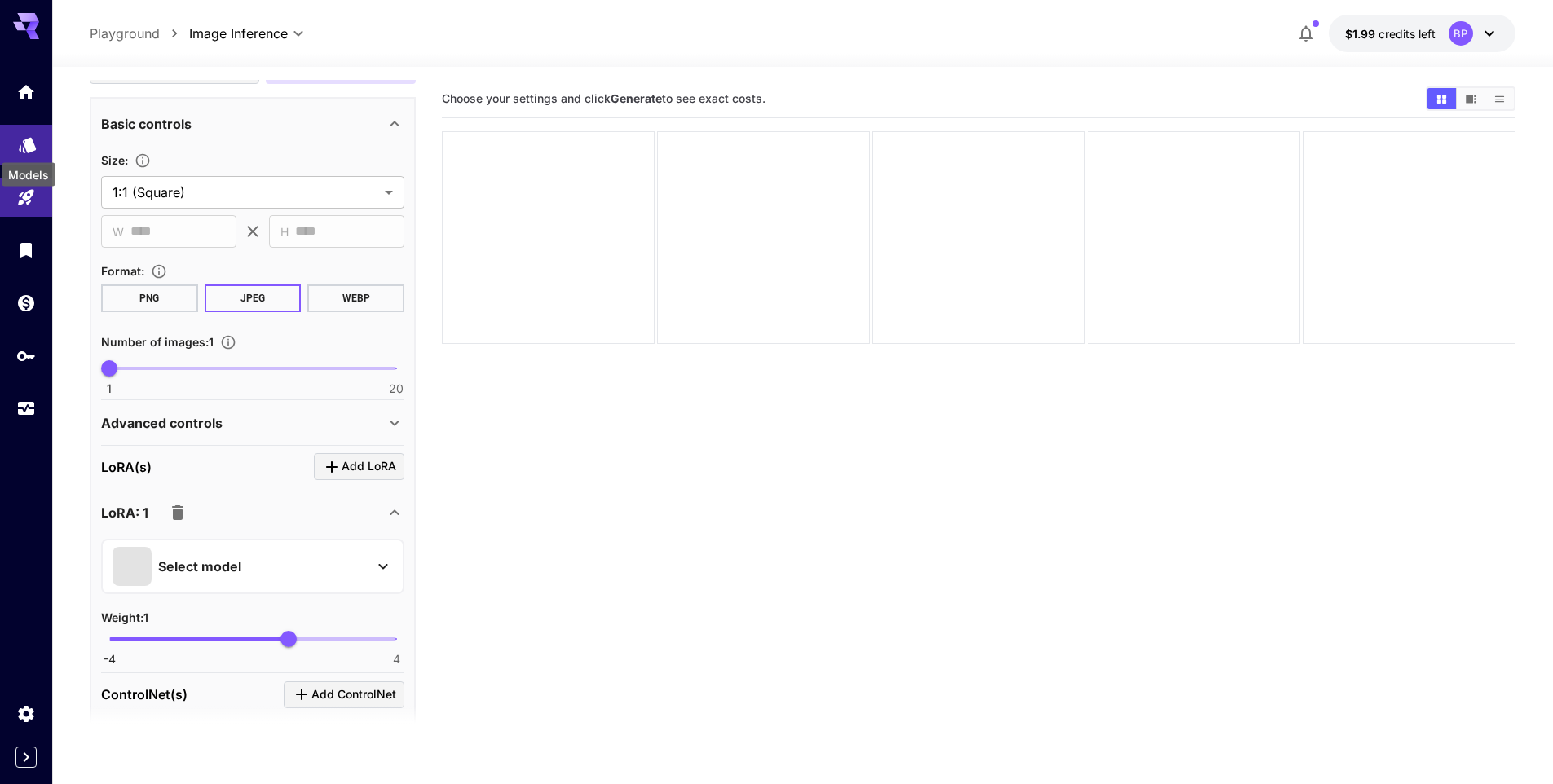
click at [32, 152] on div "Models" at bounding box center [29, 169] width 57 height 37
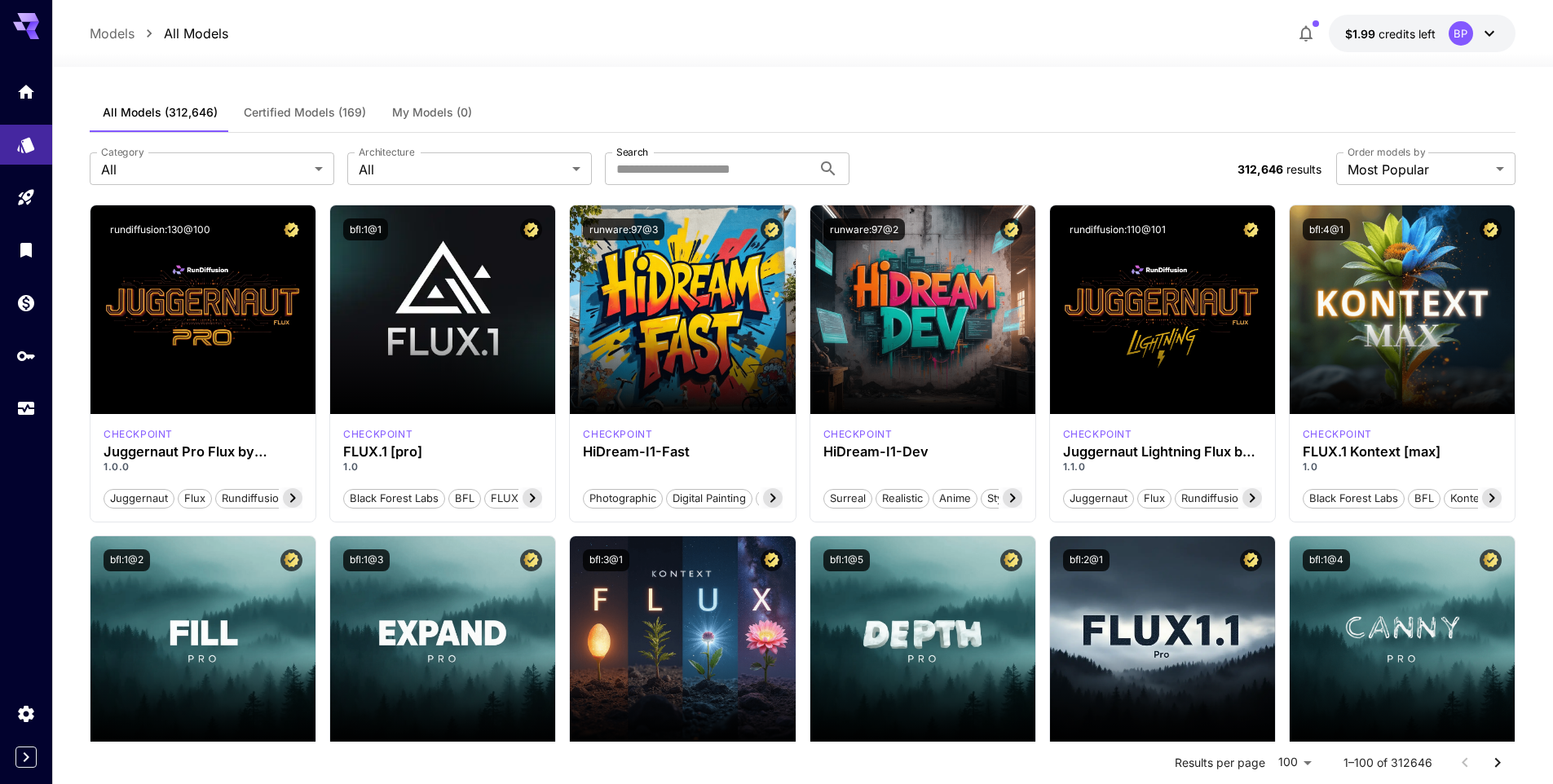
click at [425, 118] on span "My Models (0)" at bounding box center [432, 112] width 80 height 14
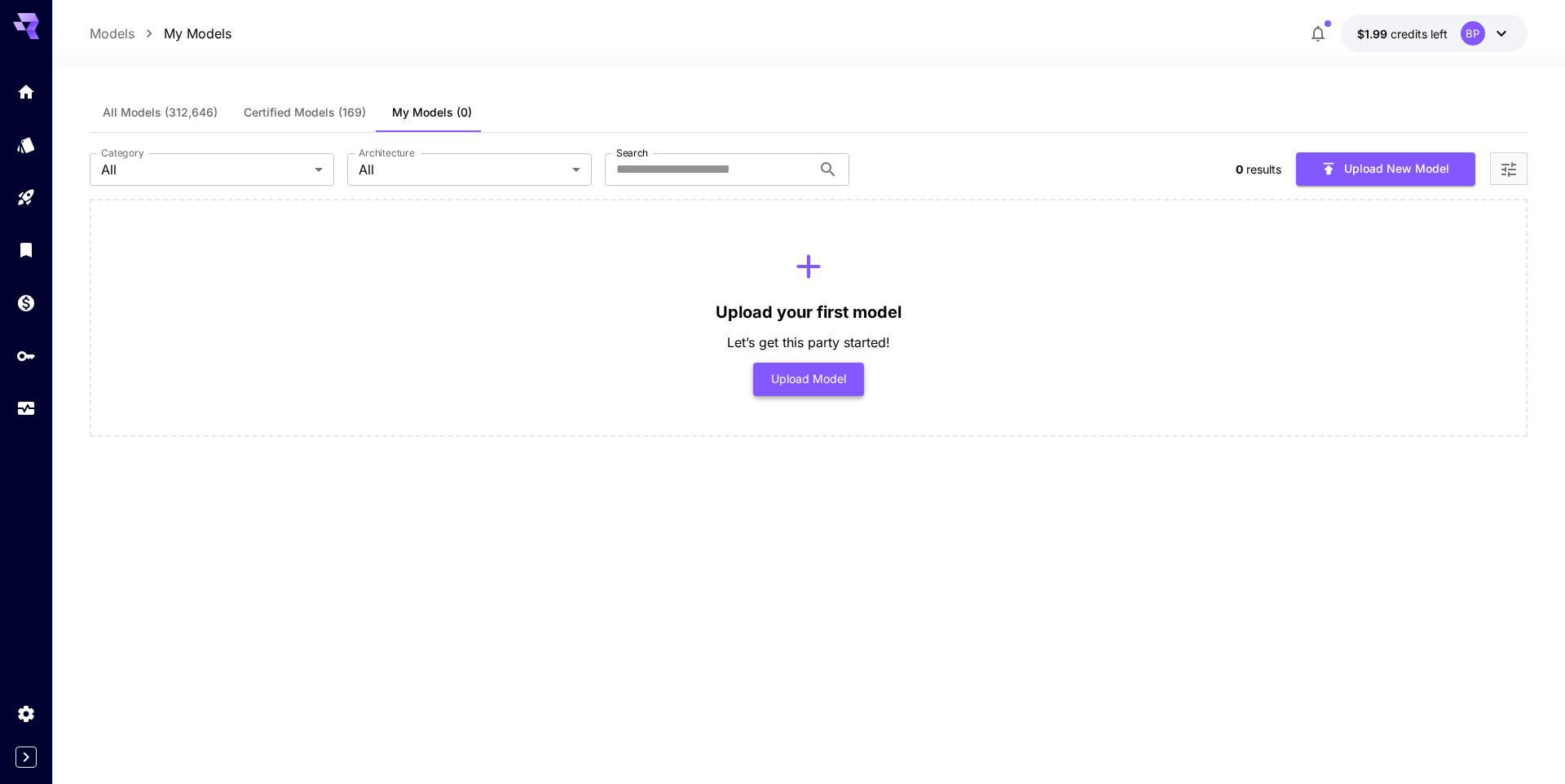
click at [816, 379] on button "Upload Model" at bounding box center [808, 379] width 112 height 33
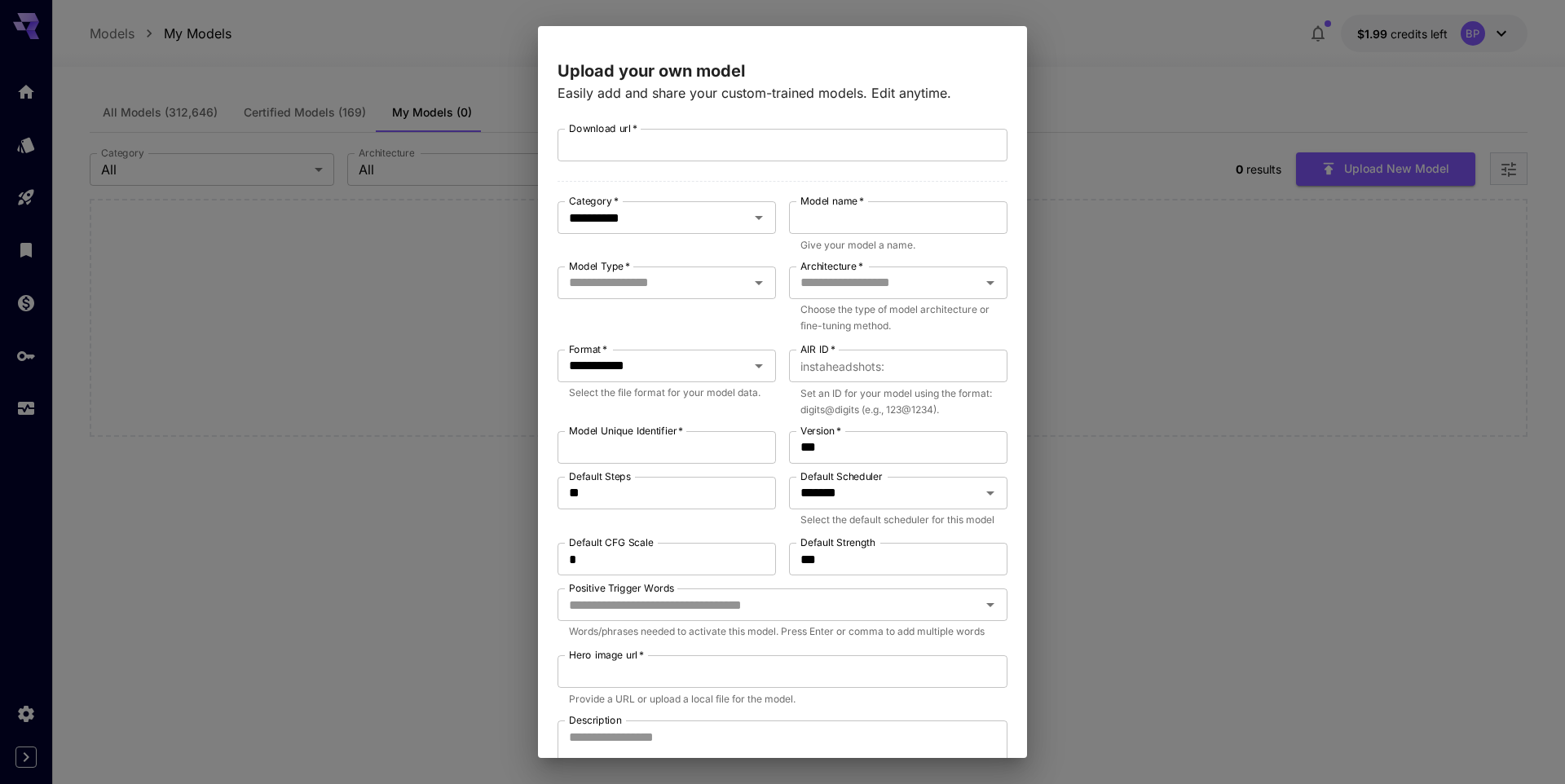
click at [400, 277] on div "**********" at bounding box center [782, 392] width 1565 height 784
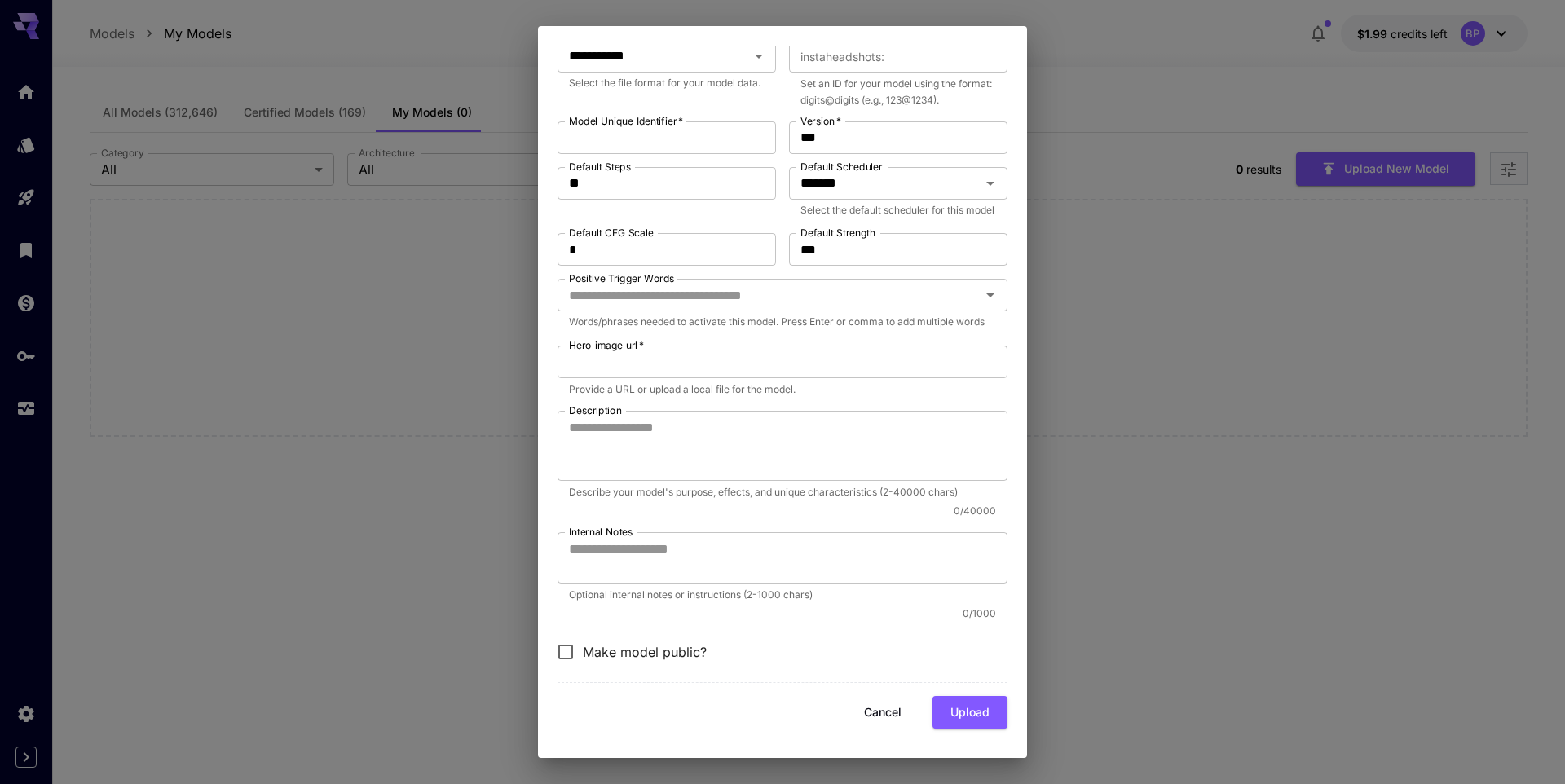
click at [883, 705] on button "Cancel" at bounding box center [882, 712] width 73 height 33
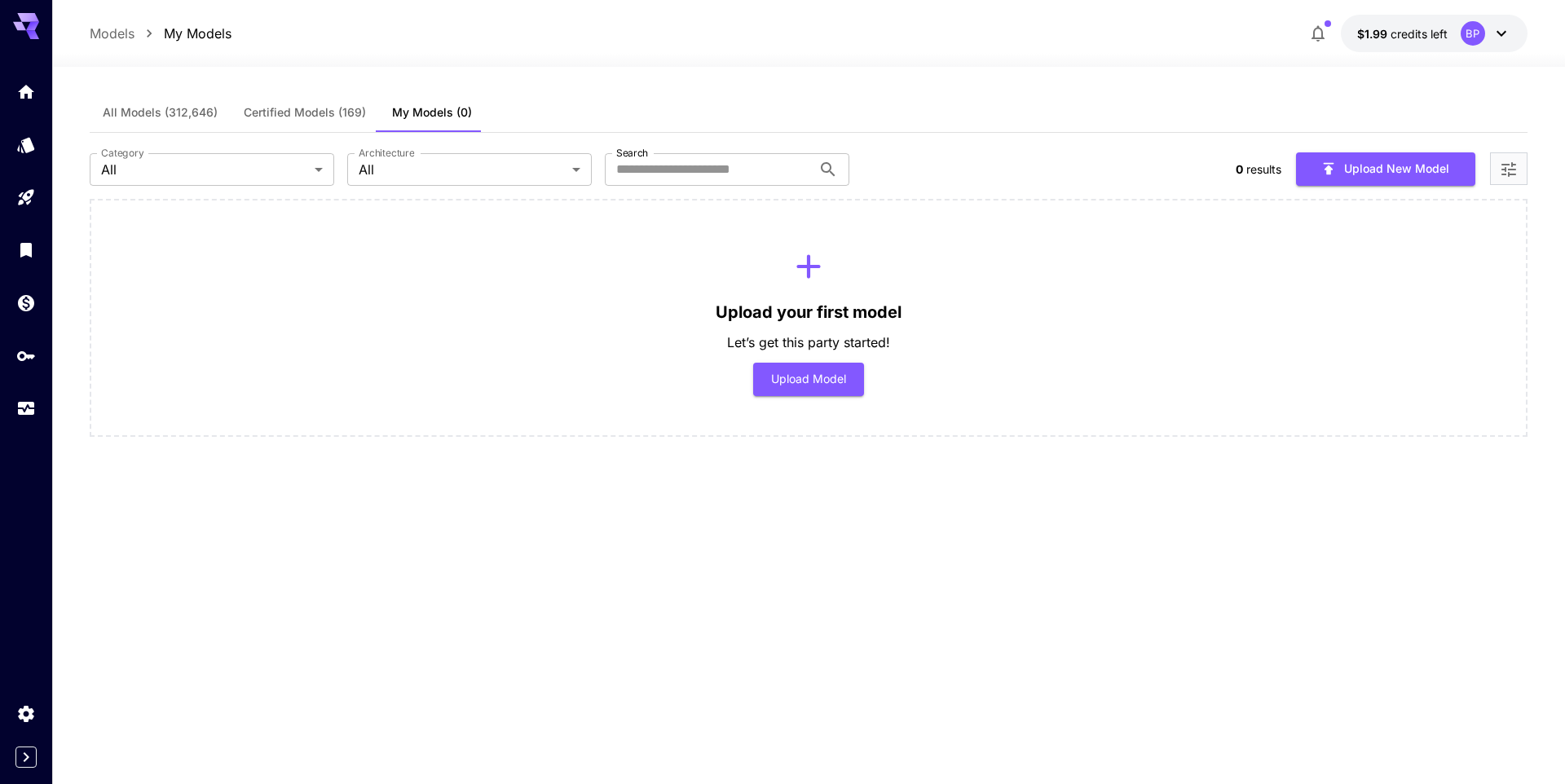
click at [1421, 13] on div "Models My Models $1.99 credits left BP" at bounding box center [808, 33] width 1513 height 67
click at [1308, 29] on button "button" at bounding box center [1318, 33] width 33 height 33
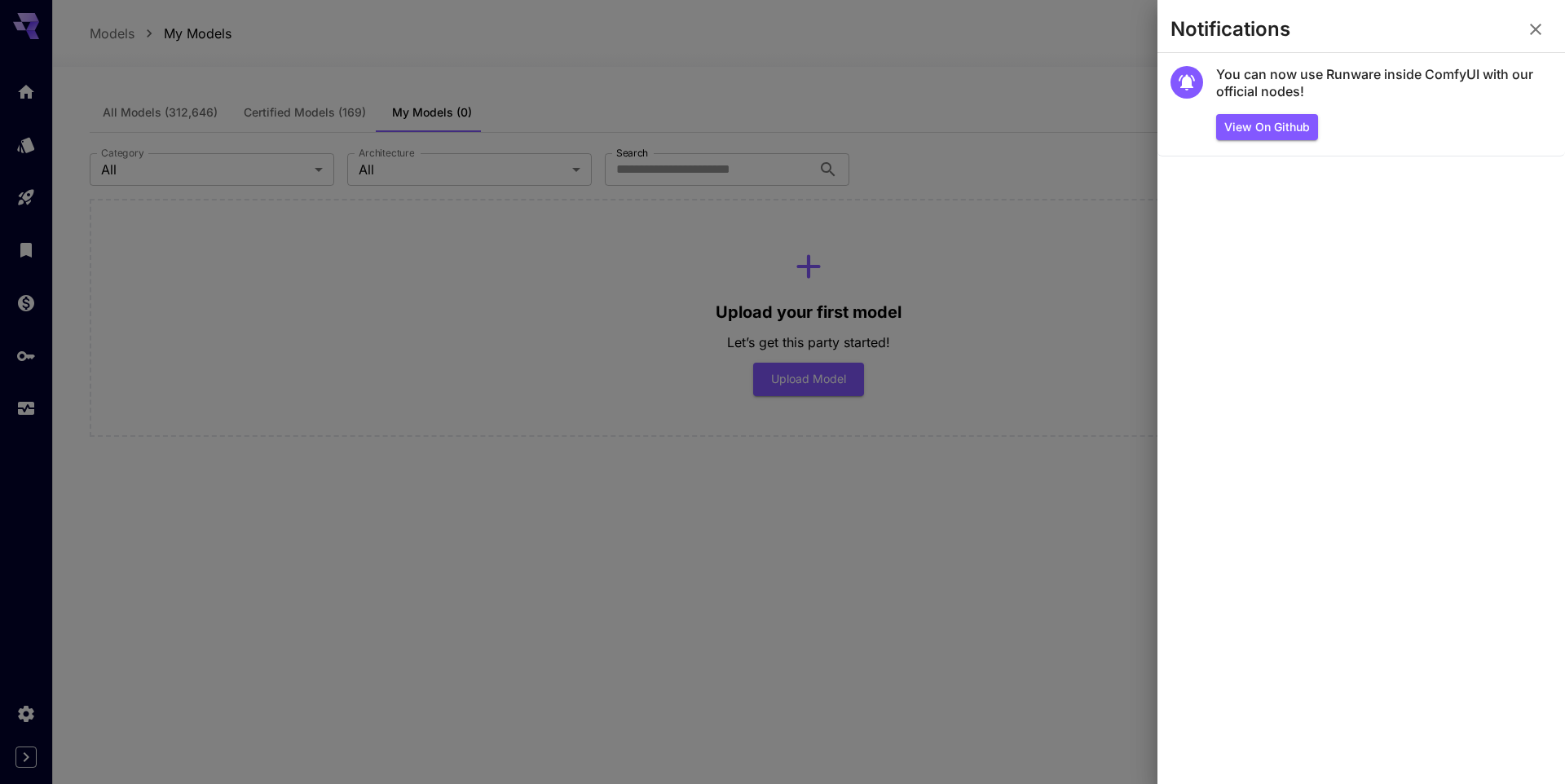
click at [451, 352] on div at bounding box center [782, 392] width 1565 height 784
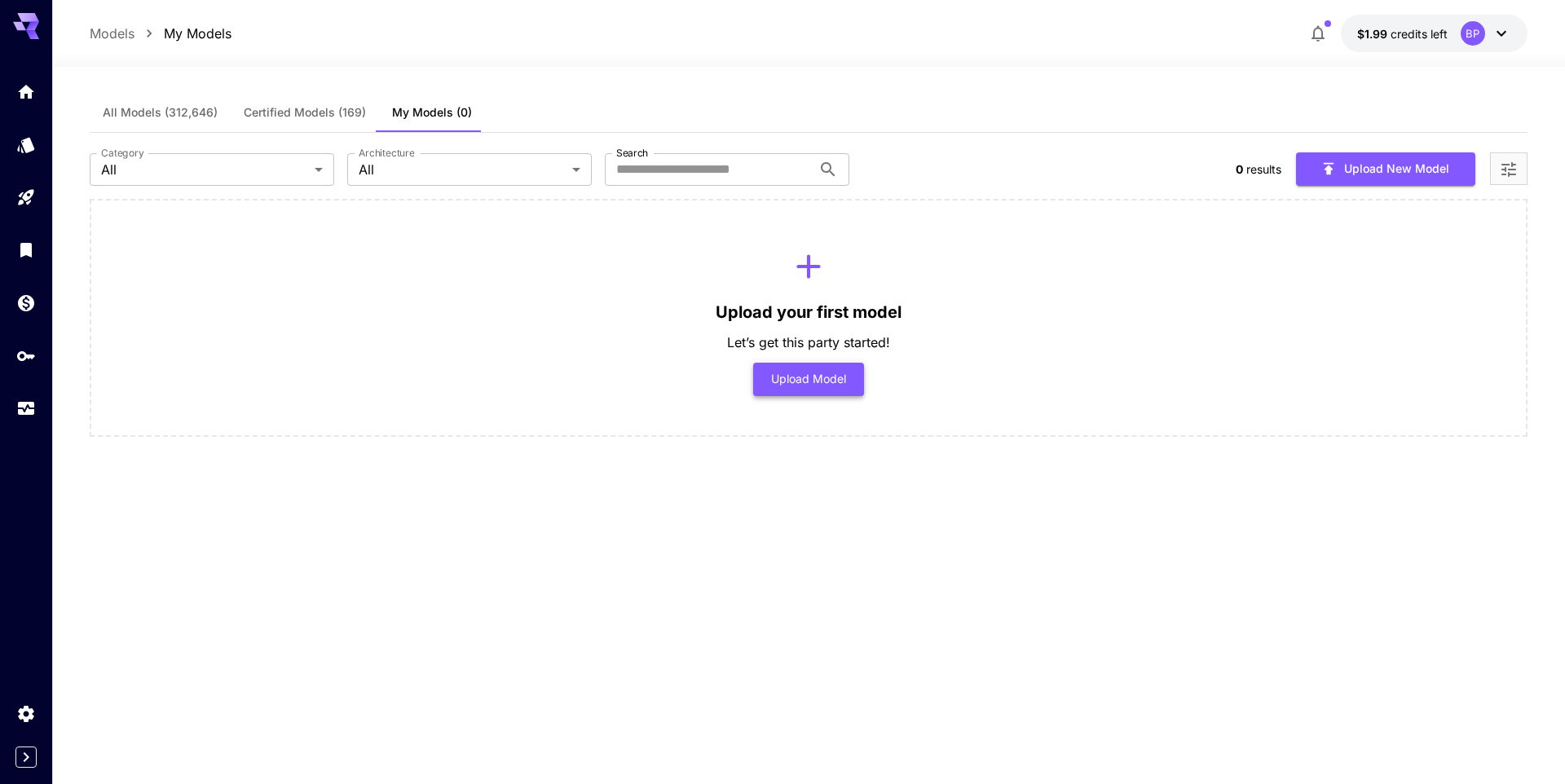
click at [807, 385] on button "Upload Model" at bounding box center [808, 379] width 112 height 33
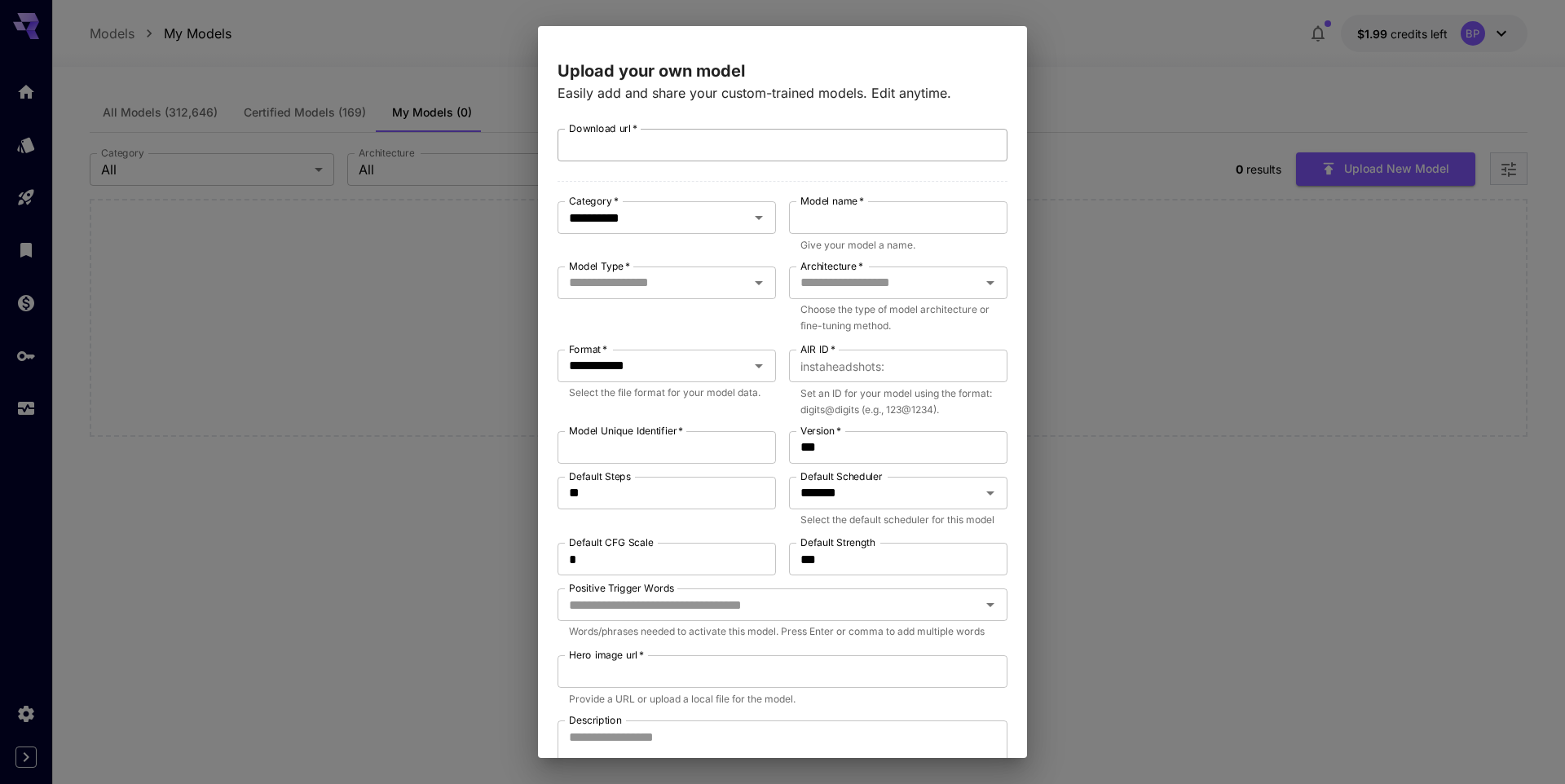
click at [649, 150] on input "Download url   *" at bounding box center [782, 144] width 450 height 33
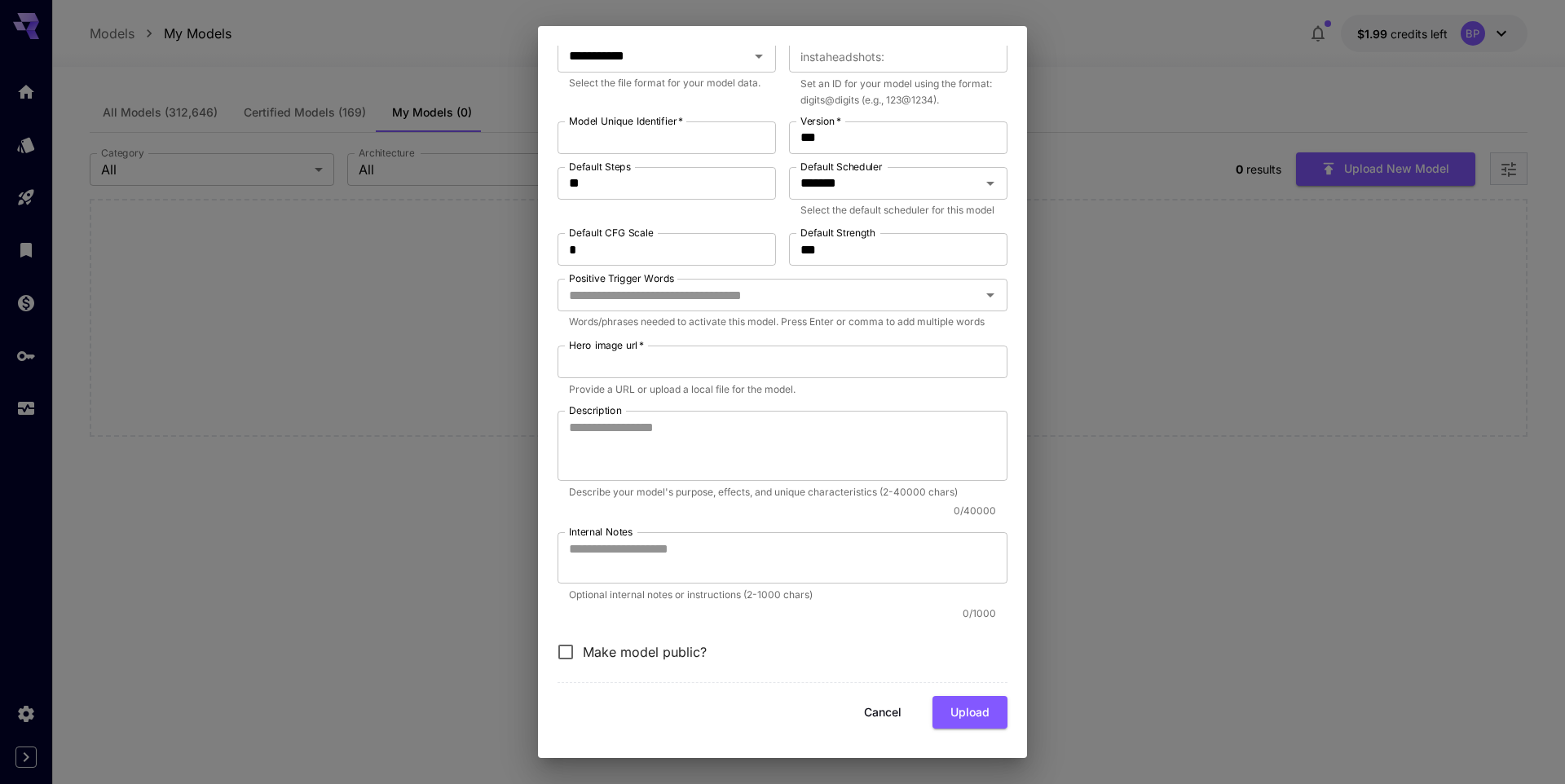
scroll to position [0, 0]
